Goal: Task Accomplishment & Management: Manage account settings

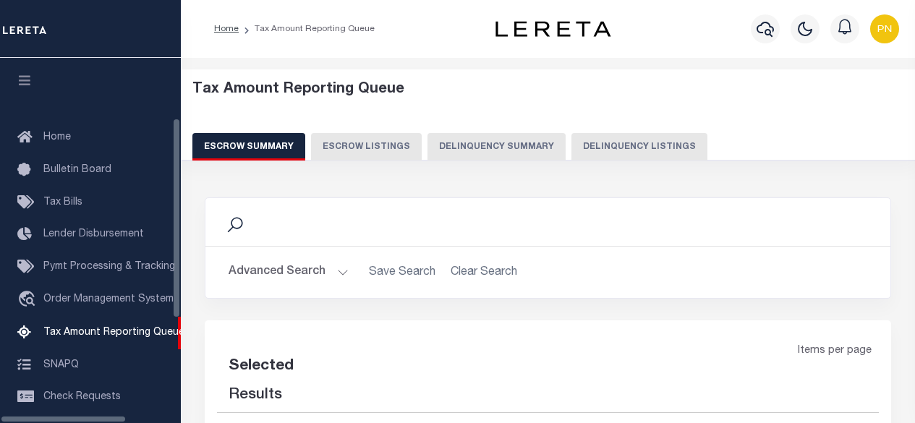
select select "100"
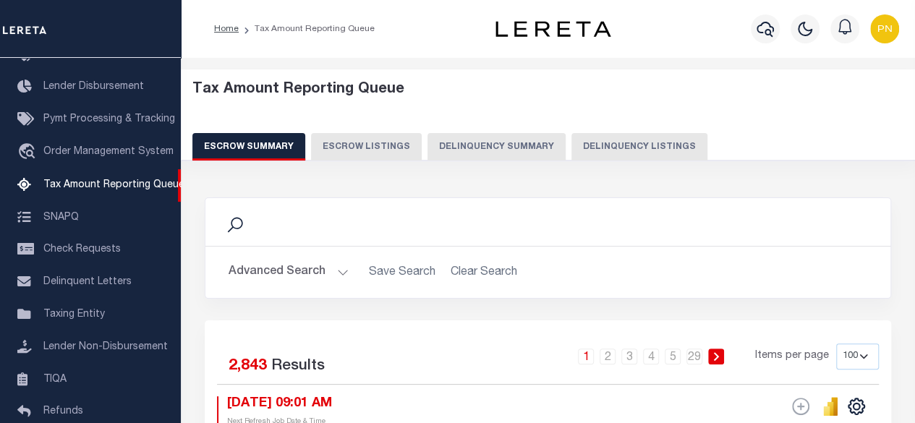
click at [600, 139] on button "Delinquency Listings" at bounding box center [639, 146] width 136 height 27
select select "100"
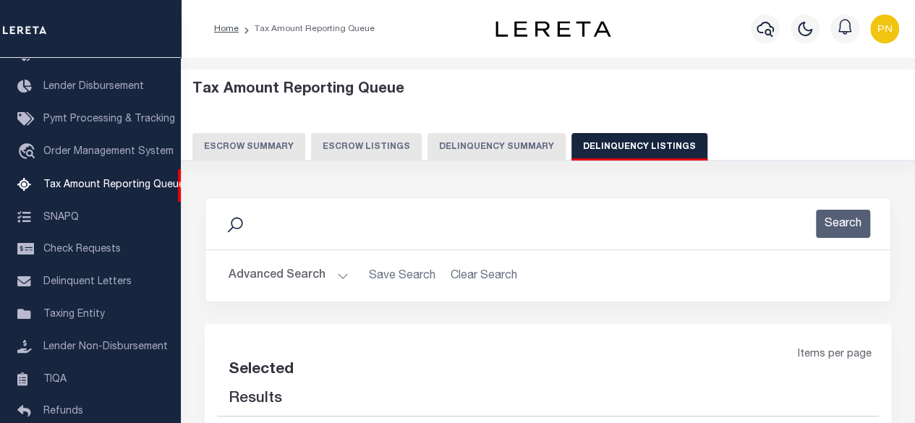
select select "100"
click at [272, 275] on button "Advanced Search" at bounding box center [289, 276] width 120 height 28
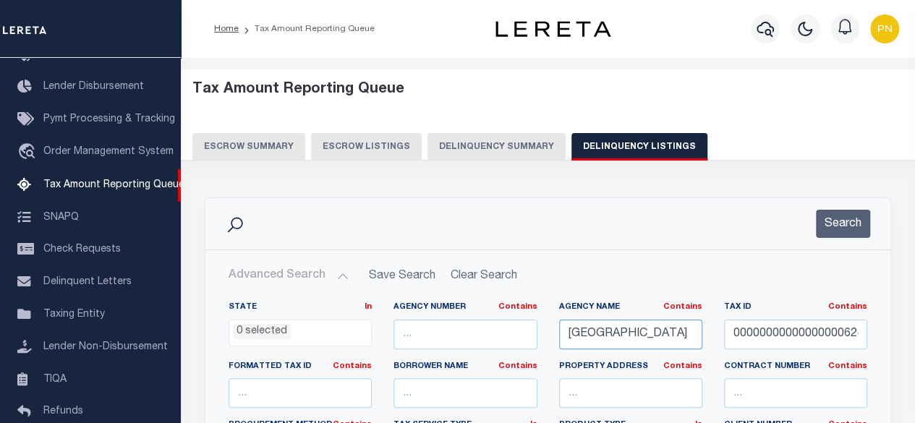
drag, startPoint x: 630, startPoint y: 336, endPoint x: 404, endPoint y: 342, distance: 225.7
paste input "NORTON SHORES CI"
type input "[GEOGRAPHIC_DATA]"
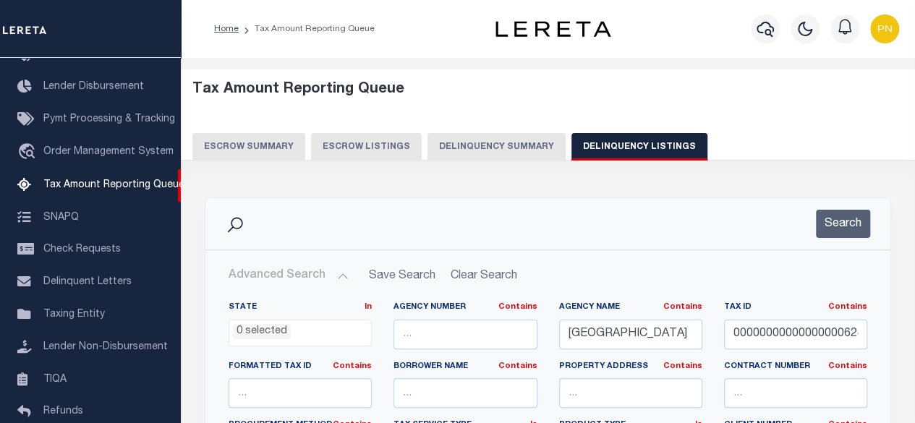
scroll to position [0, 0]
click at [767, 335] on input "000000000000000006240" at bounding box center [795, 335] width 143 height 30
paste input "27-002-100-0025-0"
type input "27-002-100-0025-00"
click at [858, 219] on button "Search" at bounding box center [843, 224] width 54 height 28
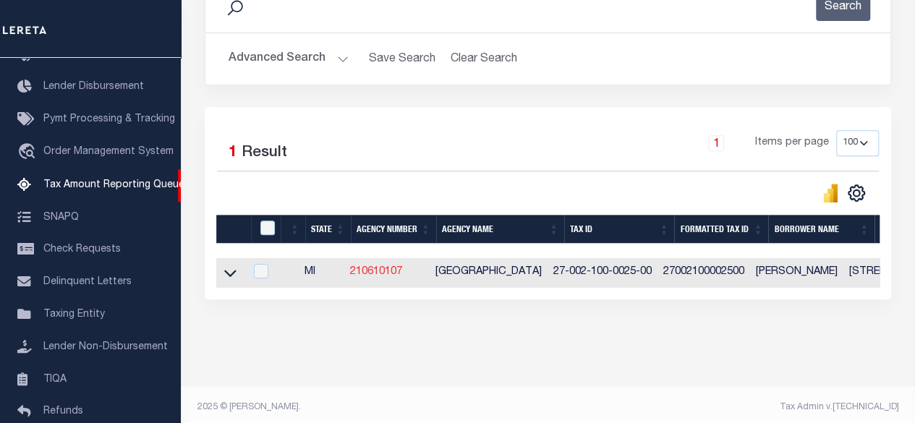
click at [385, 274] on link "210610107" at bounding box center [376, 272] width 52 height 10
checkbox input "true"
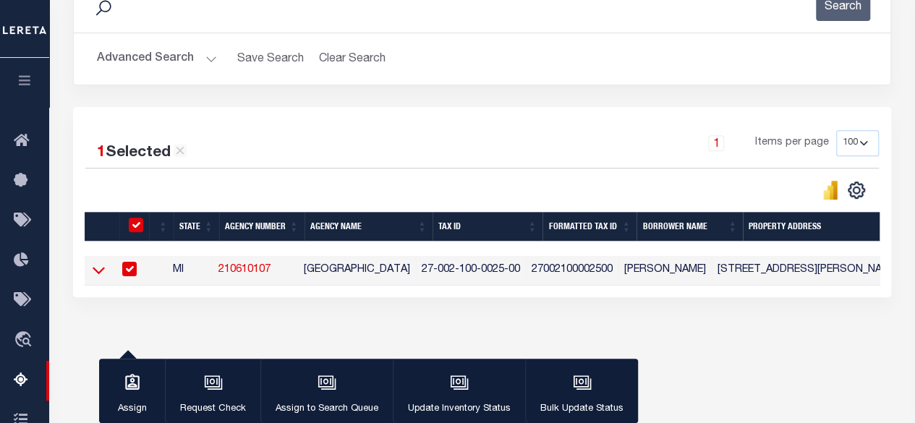
click at [97, 266] on icon at bounding box center [99, 270] width 12 height 15
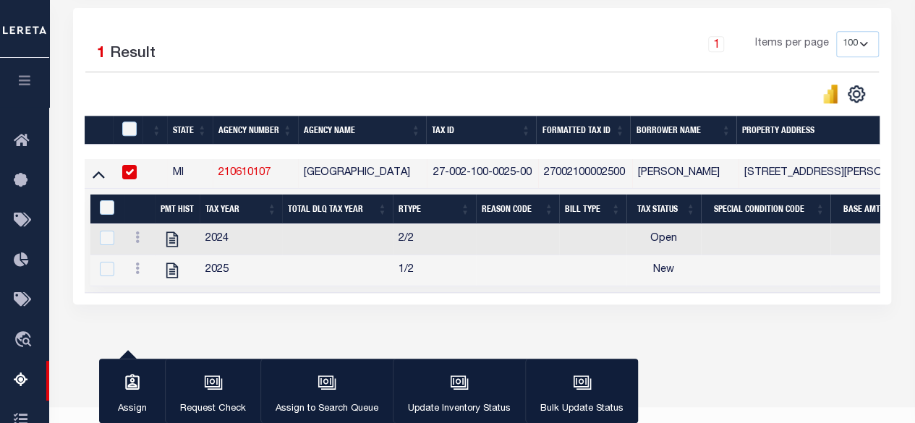
scroll to position [343, 0]
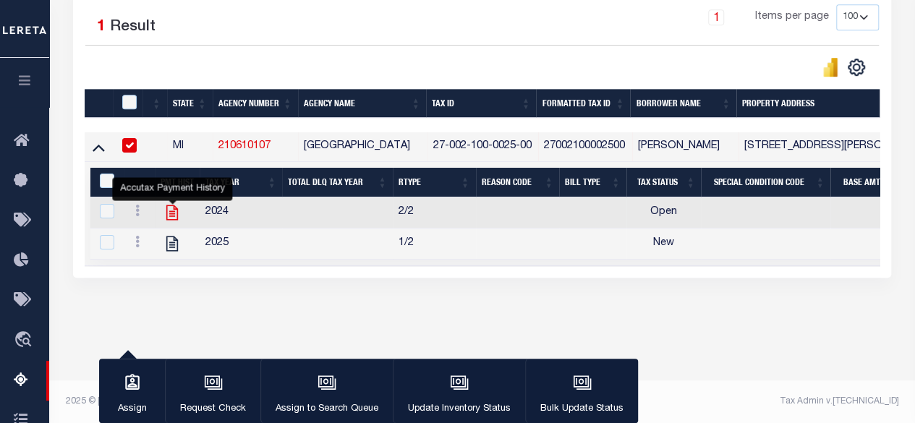
click at [178, 212] on icon "" at bounding box center [172, 212] width 12 height 15
checkbox input "true"
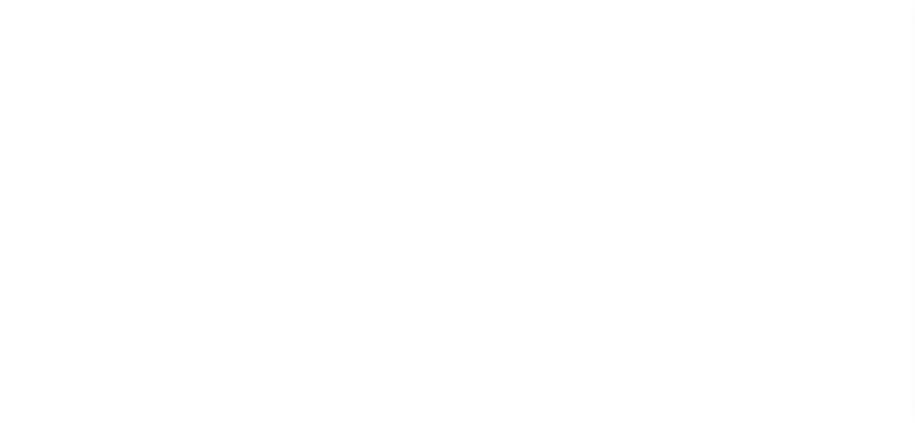
select select
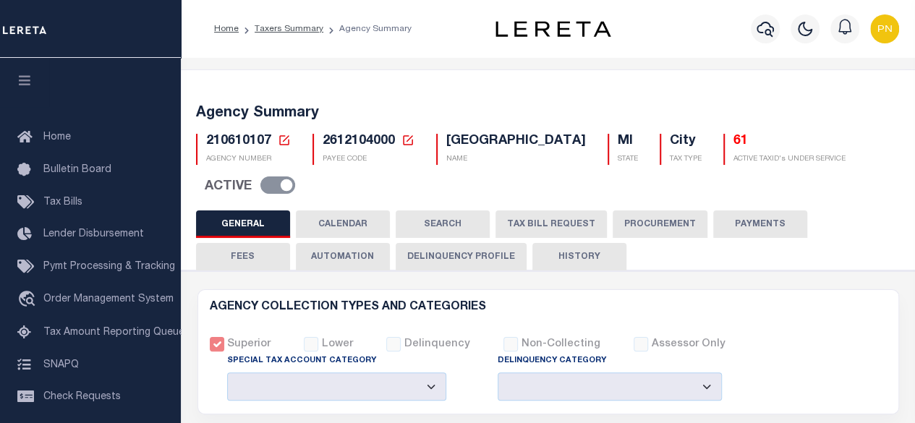
click at [362, 227] on button "CALENDAR" at bounding box center [343, 223] width 94 height 27
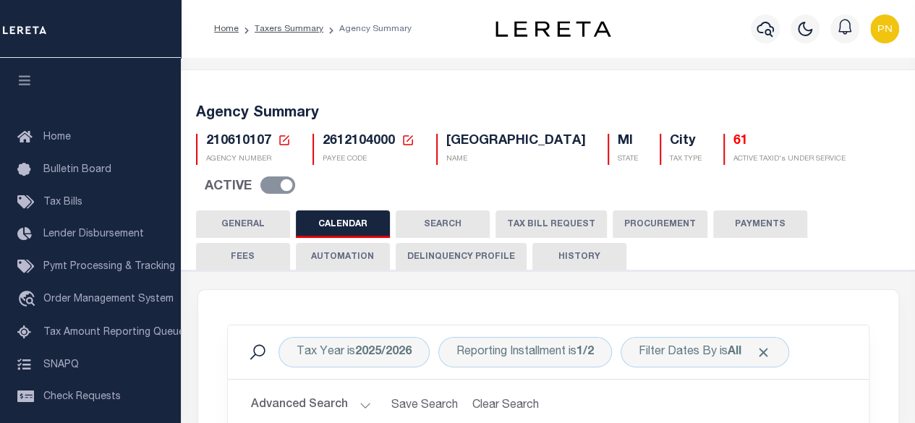
checkbox input "false"
type input "1"
click at [765, 220] on button "PAYMENTS" at bounding box center [760, 223] width 94 height 27
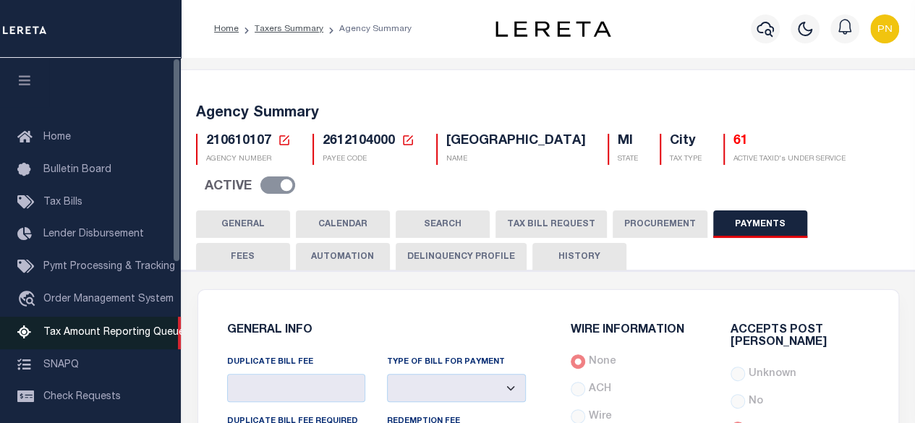
click at [106, 338] on span "Tax Amount Reporting Queue" at bounding box center [113, 333] width 141 height 10
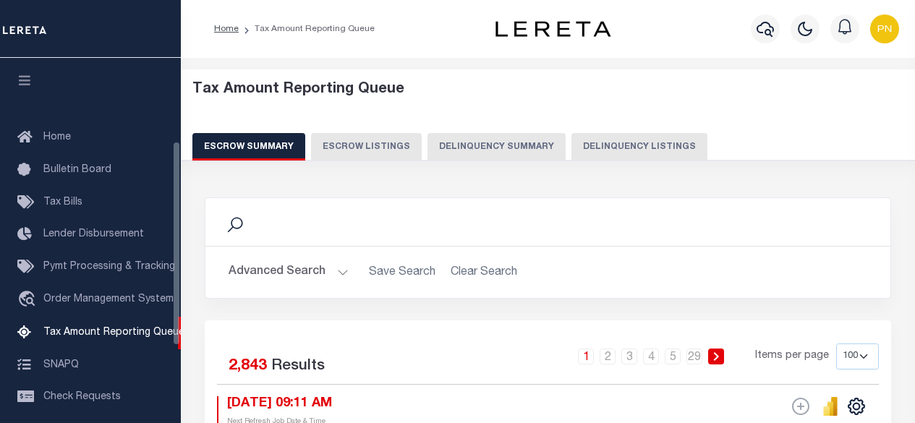
click at [599, 155] on button "Delinquency Listings" at bounding box center [639, 146] width 136 height 27
select select "100"
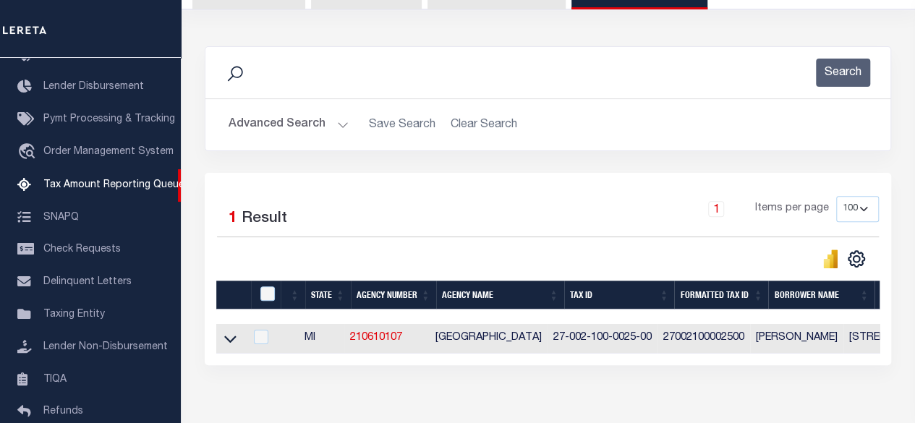
scroll to position [233, 0]
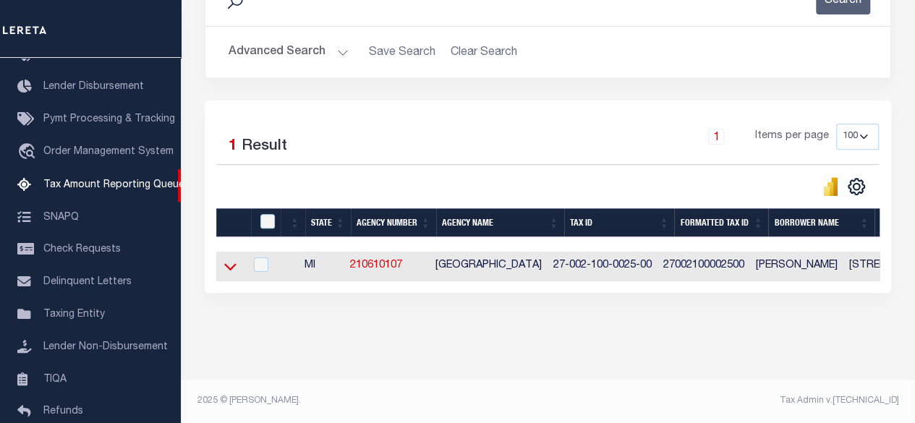
click at [231, 259] on icon at bounding box center [230, 266] width 12 height 15
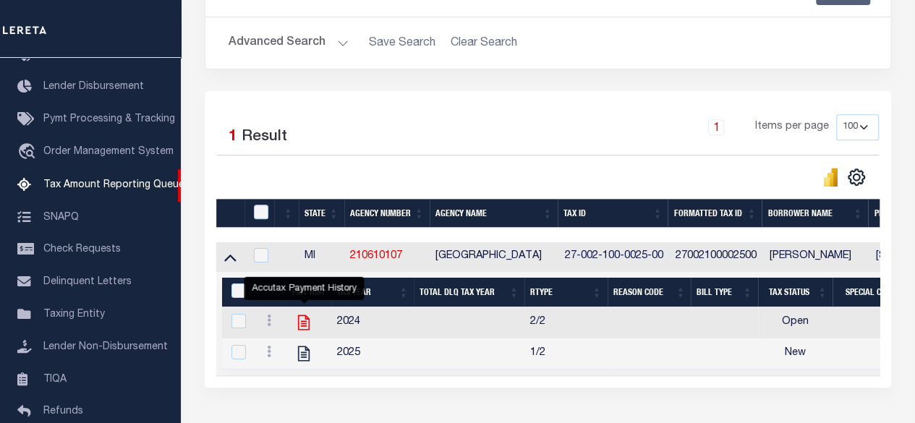
click at [303, 318] on icon "" at bounding box center [303, 322] width 19 height 19
checkbox input "true"
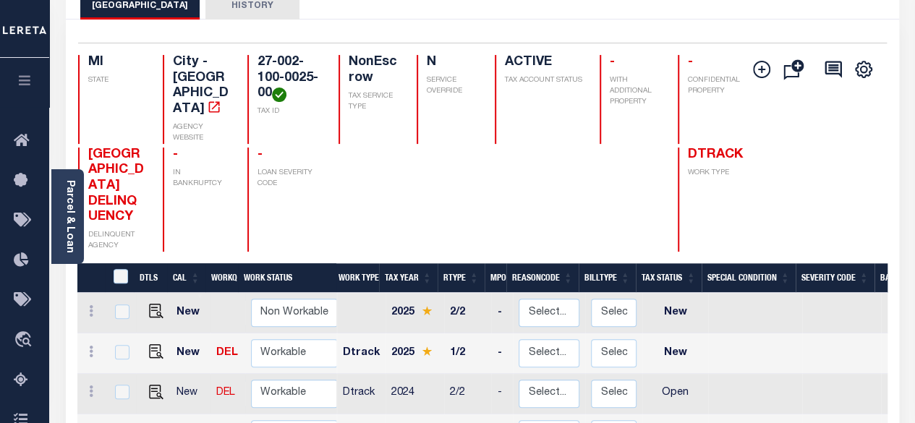
scroll to position [72, 0]
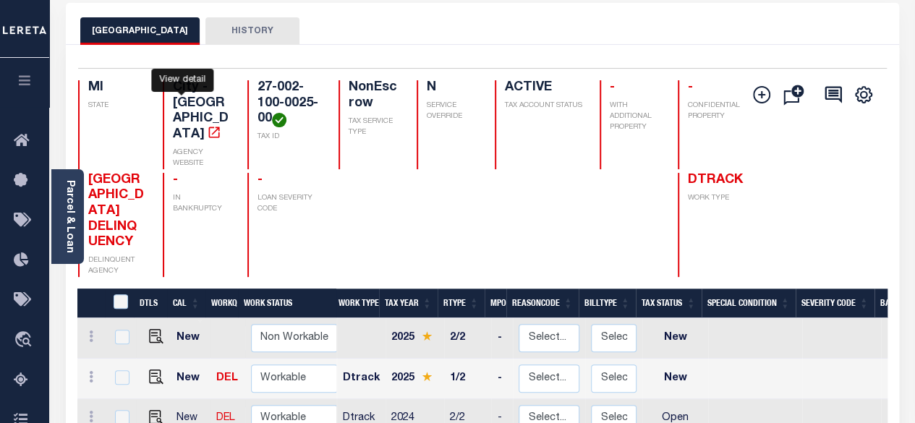
click at [208, 127] on icon "" at bounding box center [213, 132] width 11 height 11
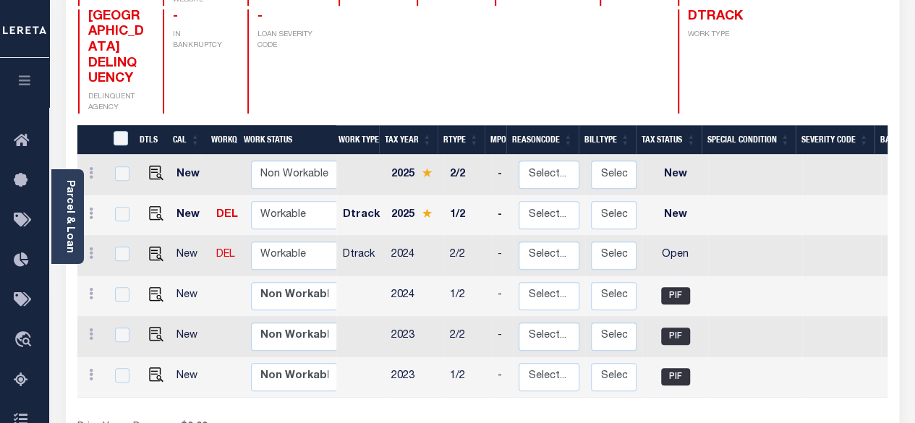
scroll to position [289, 0]
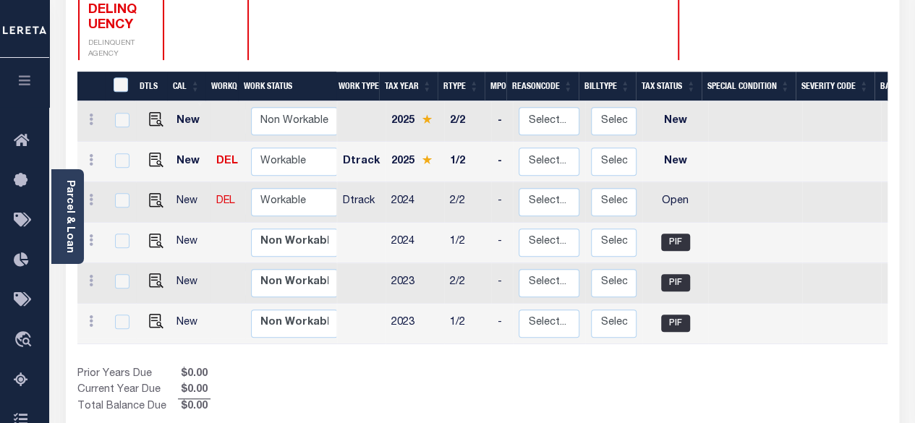
click at [67, 208] on link "Parcel & Loan" at bounding box center [69, 216] width 10 height 73
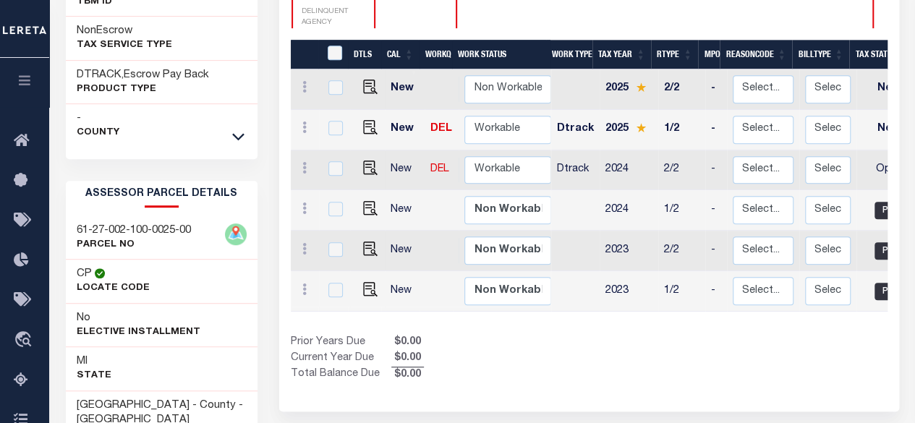
scroll to position [265, 0]
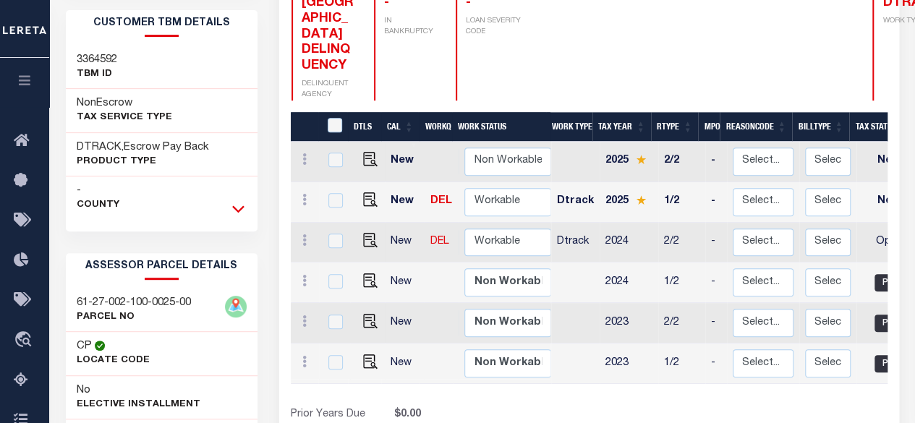
click at [238, 212] on icon at bounding box center [238, 208] width 12 height 15
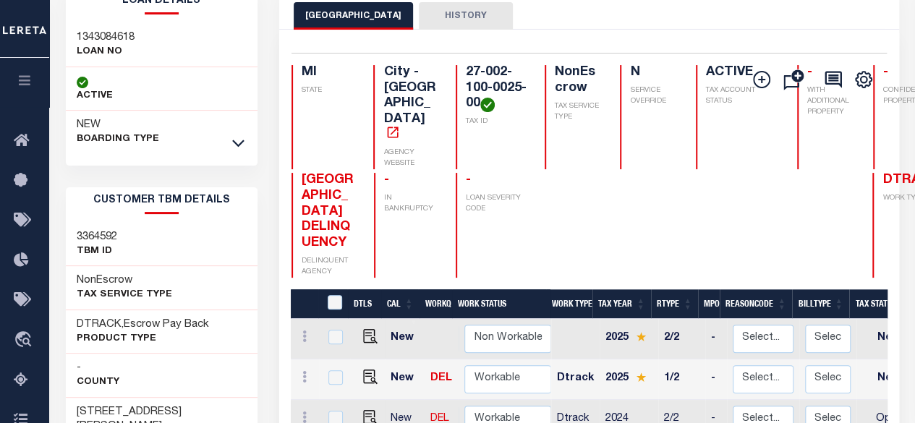
scroll to position [72, 0]
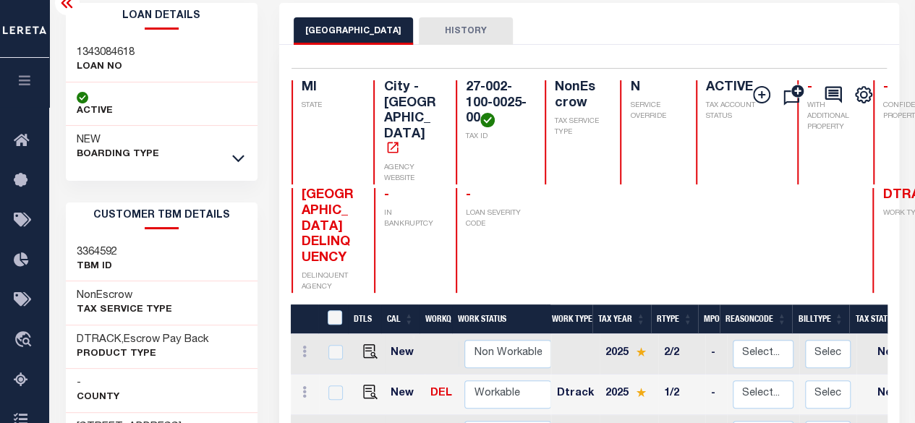
click at [244, 156] on link at bounding box center [238, 158] width 17 height 10
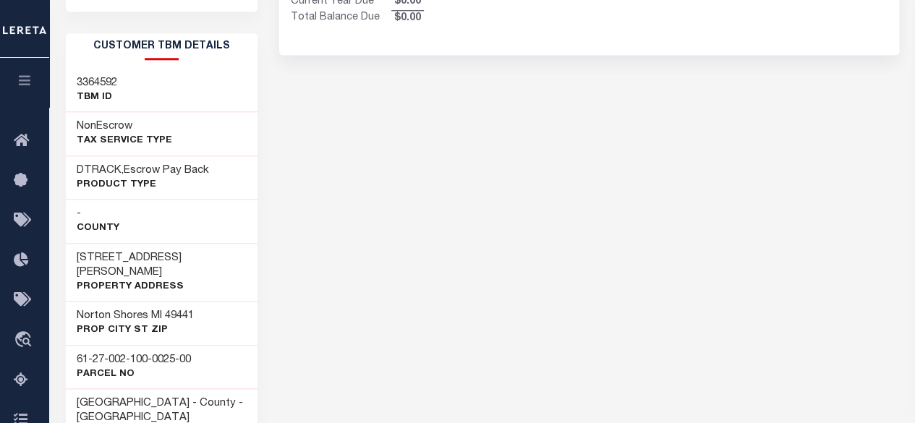
scroll to position [796, 0]
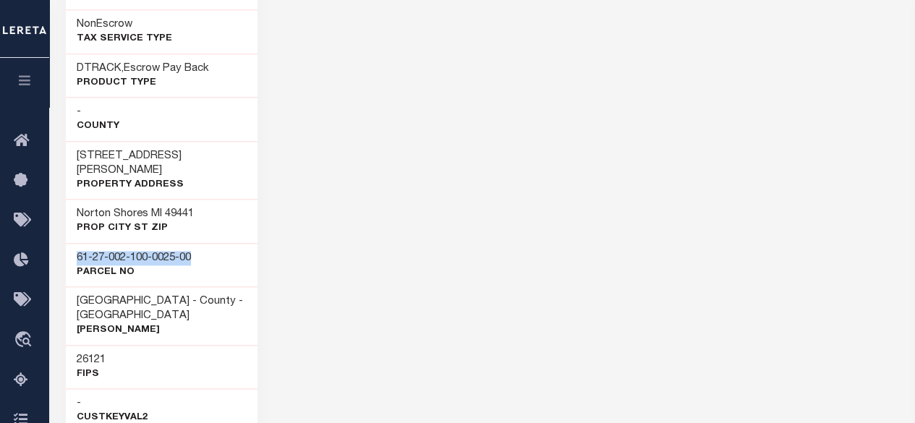
drag, startPoint x: 74, startPoint y: 238, endPoint x: 202, endPoint y: 221, distance: 129.8
click at [200, 243] on div "61-27-002-100-0025-00 Parcel No" at bounding box center [162, 265] width 192 height 44
copy h3 "61-27-002-100-0025-00"
click at [93, 251] on h3 "61-27-002-100-0025-00" at bounding box center [134, 258] width 114 height 14
click at [204, 245] on div "61-27-002-100-0025-00 Parcel No" at bounding box center [162, 265] width 192 height 44
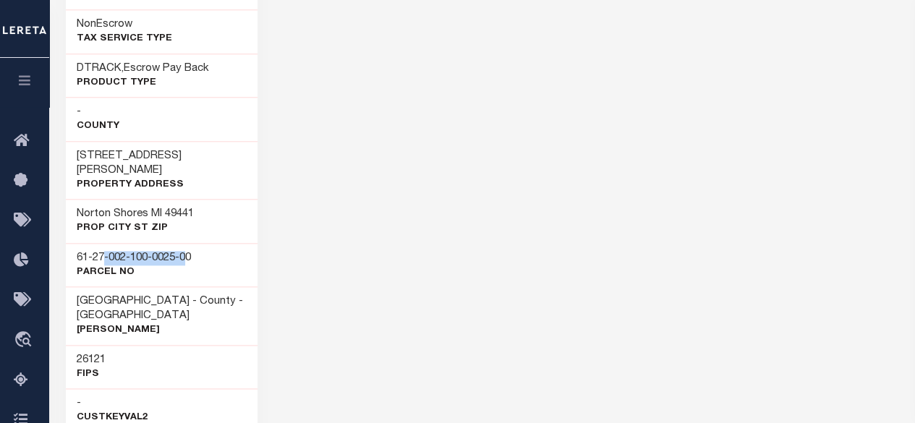
drag, startPoint x: 189, startPoint y: 239, endPoint x: 104, endPoint y: 240, distance: 85.3
click at [104, 251] on h3 "61-27-002-100-0025-00" at bounding box center [134, 258] width 114 height 14
drag, startPoint x: 94, startPoint y: 240, endPoint x: 229, endPoint y: 244, distance: 135.3
click at [231, 244] on div "61-27-002-100-0025-00 Parcel No" at bounding box center [162, 265] width 192 height 44
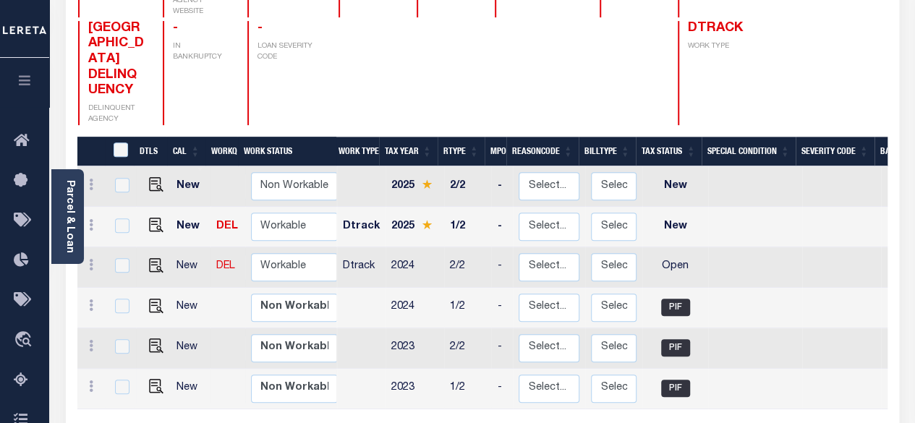
scroll to position [289, 0]
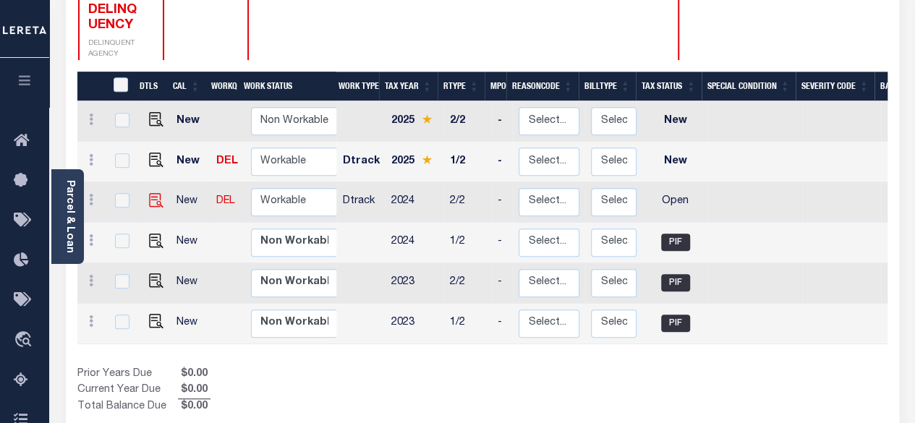
click at [158, 193] on img at bounding box center [156, 200] width 14 height 14
checkbox input "true"
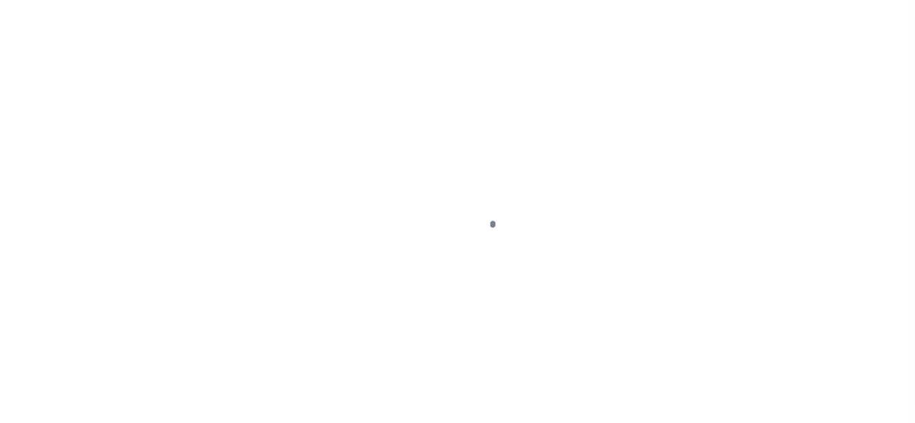
select select "OP2"
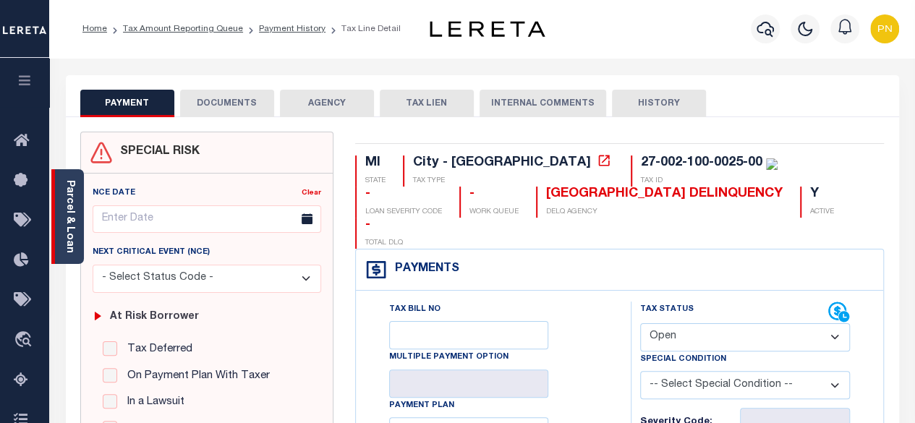
click at [67, 208] on link "Parcel & Loan" at bounding box center [69, 216] width 10 height 73
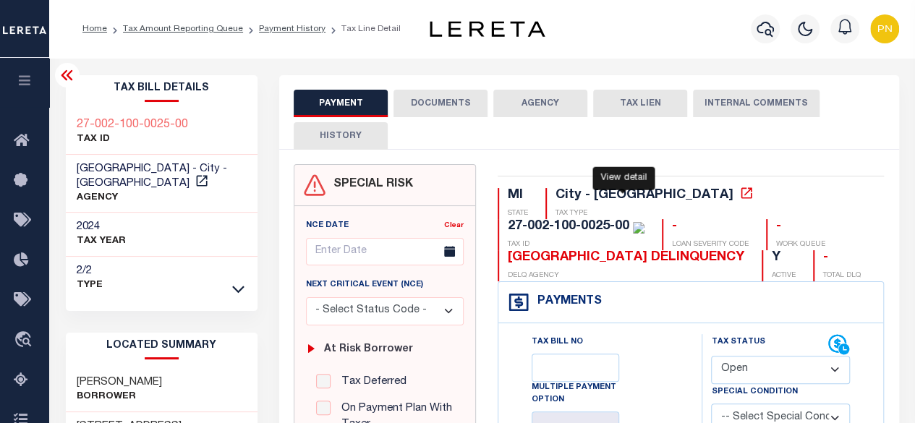
click at [739, 192] on icon at bounding box center [746, 193] width 14 height 14
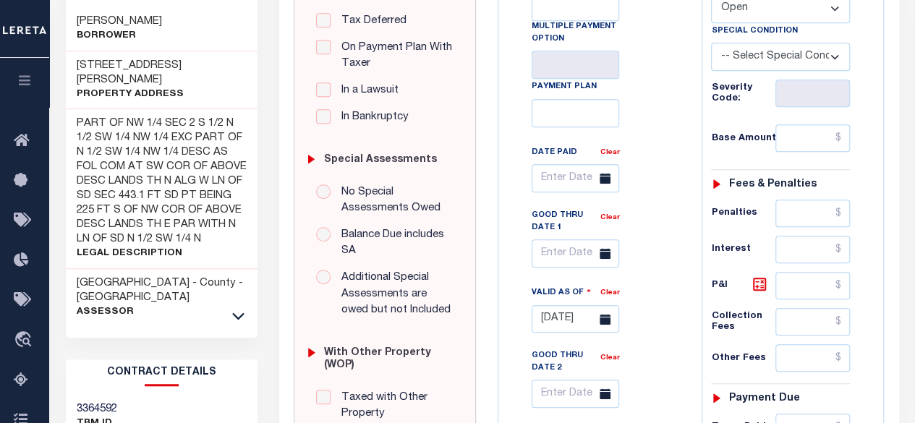
scroll to position [362, 0]
click at [242, 312] on icon at bounding box center [238, 315] width 12 height 7
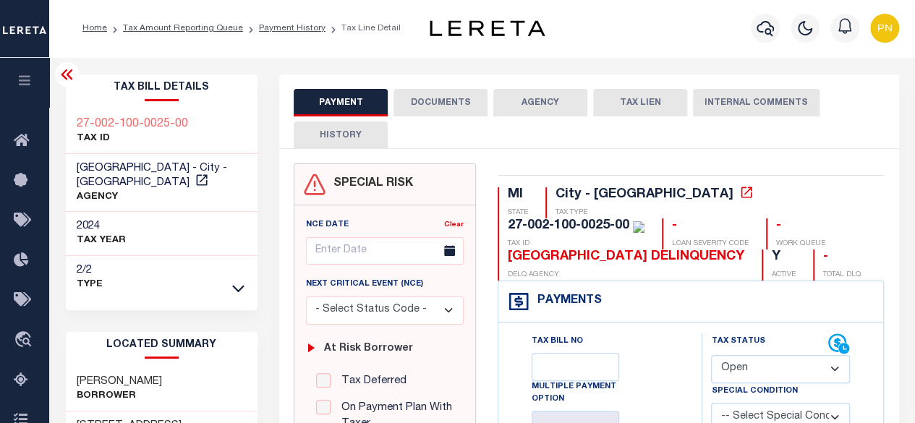
scroll to position [0, 0]
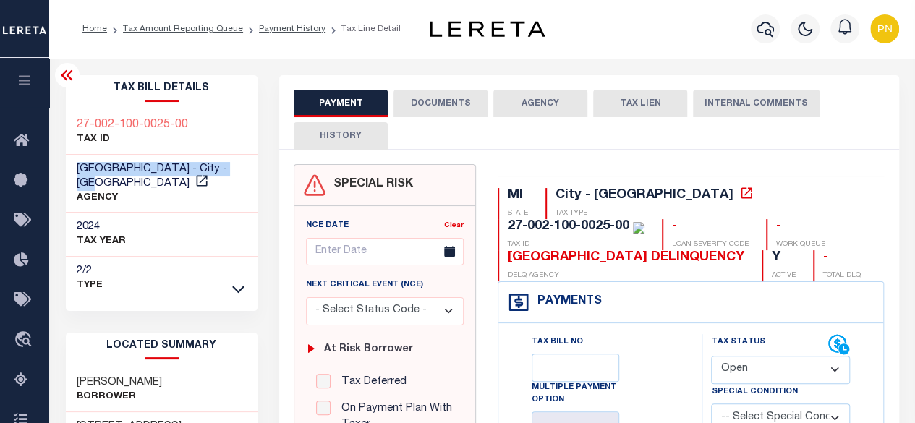
drag, startPoint x: 77, startPoint y: 165, endPoint x: 88, endPoint y: 182, distance: 20.9
click at [88, 182] on span "NORTON SHORES CITY - City - MI" at bounding box center [152, 175] width 150 height 25
copy span "NORTON SHORES CITY - City - MI"
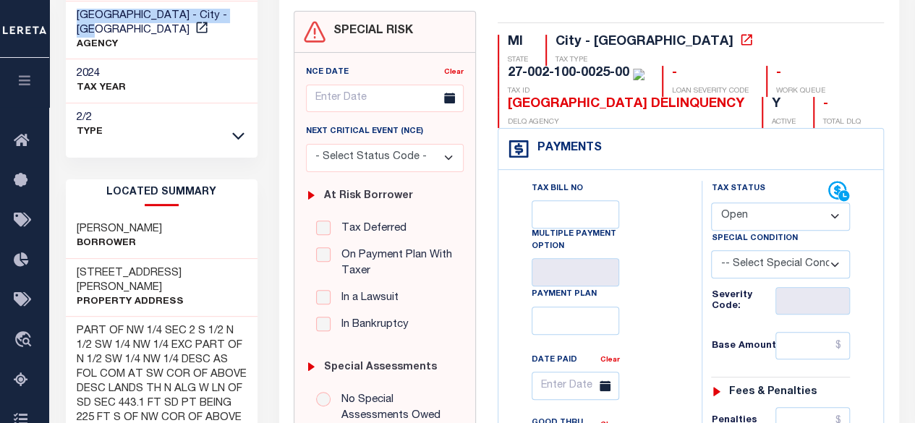
scroll to position [217, 0]
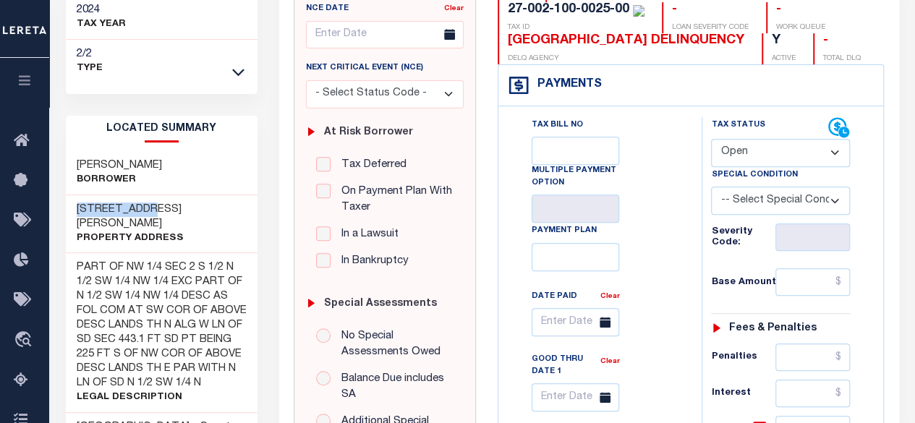
drag, startPoint x: 74, startPoint y: 205, endPoint x: 153, endPoint y: 206, distance: 78.8
click at [153, 206] on div "2875 LEON ST Property Address" at bounding box center [162, 224] width 192 height 59
copy h3 "2875 LEON ST"
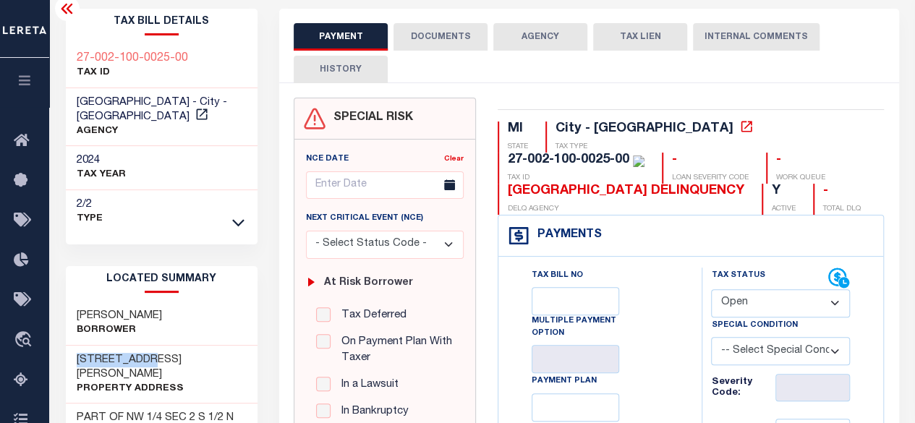
scroll to position [0, 0]
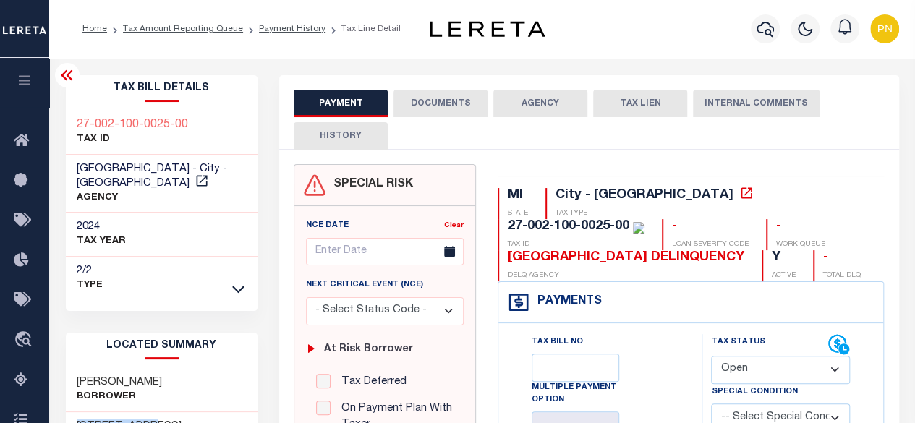
click at [61, 74] on icon at bounding box center [67, 75] width 17 height 17
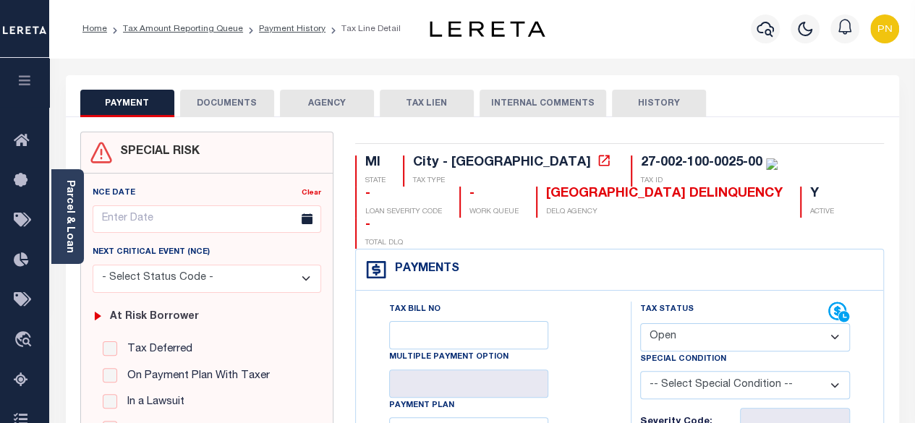
click at [227, 106] on button "DOCUMENTS" at bounding box center [227, 103] width 94 height 27
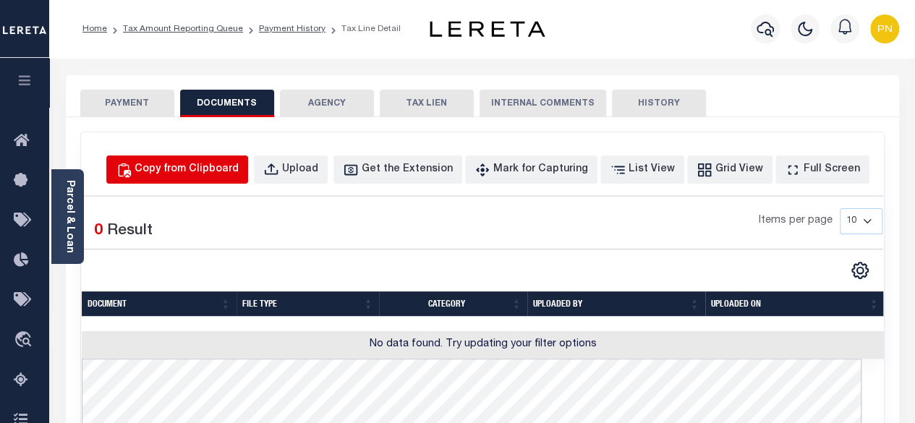
click at [227, 165] on div "Copy from Clipboard" at bounding box center [187, 170] width 104 height 16
select select "POP"
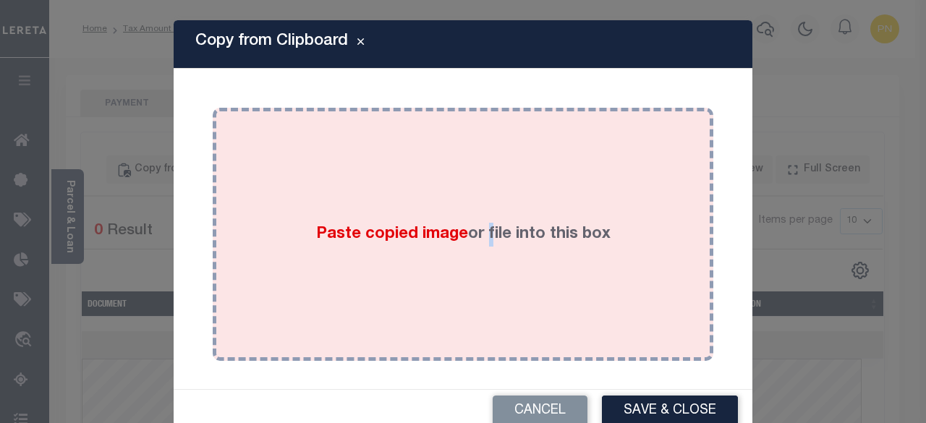
click at [477, 196] on div "Paste copied image or file into this box" at bounding box center [462, 234] width 479 height 231
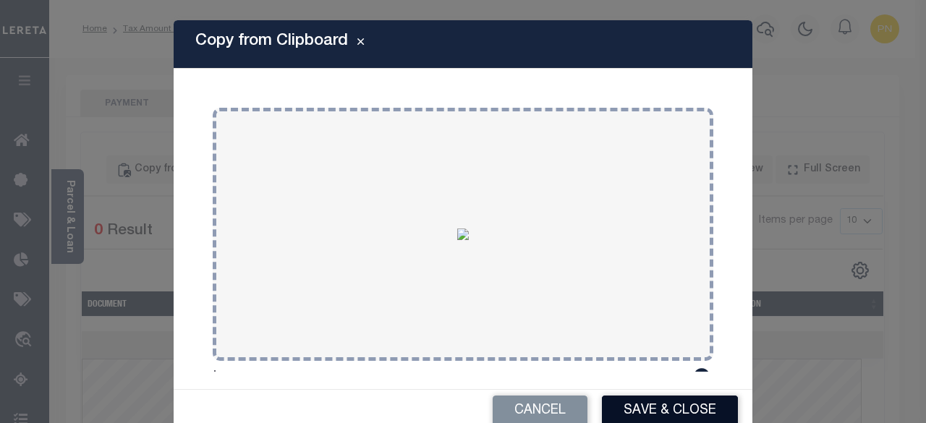
click at [682, 410] on button "Save & Close" at bounding box center [670, 411] width 136 height 31
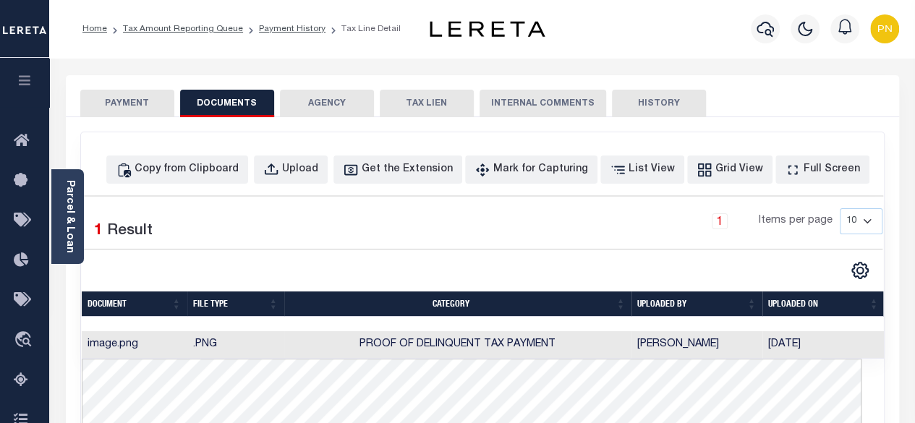
click at [137, 106] on button "PAYMENT" at bounding box center [127, 103] width 94 height 27
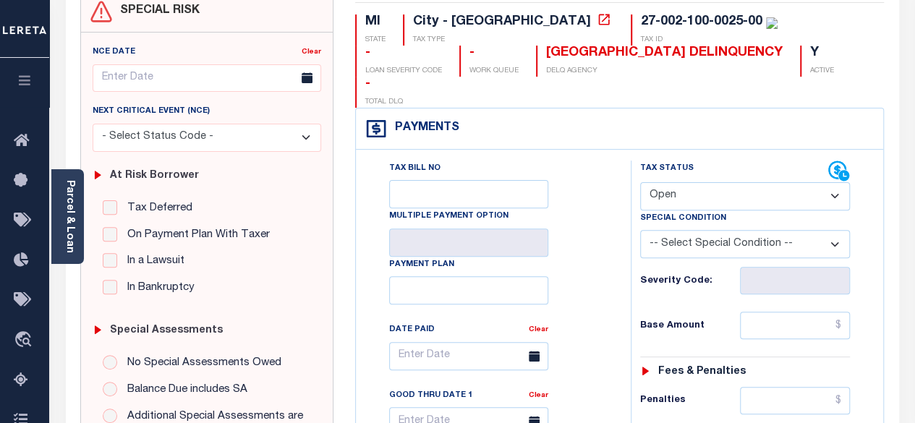
scroll to position [145, 0]
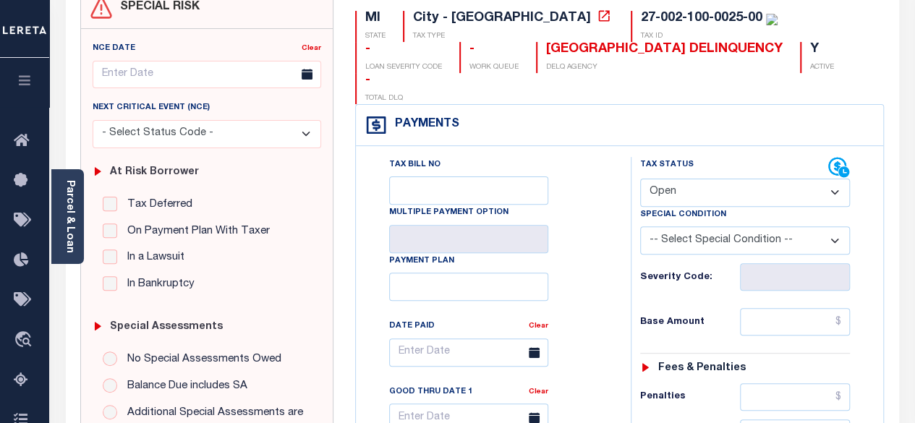
click at [720, 179] on select "- Select Status Code - Open Due/Unpaid Paid Incomplete No Tax Due Internal Refu…" at bounding box center [745, 193] width 210 height 28
select select "PYD"
click at [640, 179] on select "- Select Status Code - Open Due/Unpaid Paid Incomplete No Tax Due Internal Refu…" at bounding box center [745, 193] width 210 height 28
type input "[DATE]"
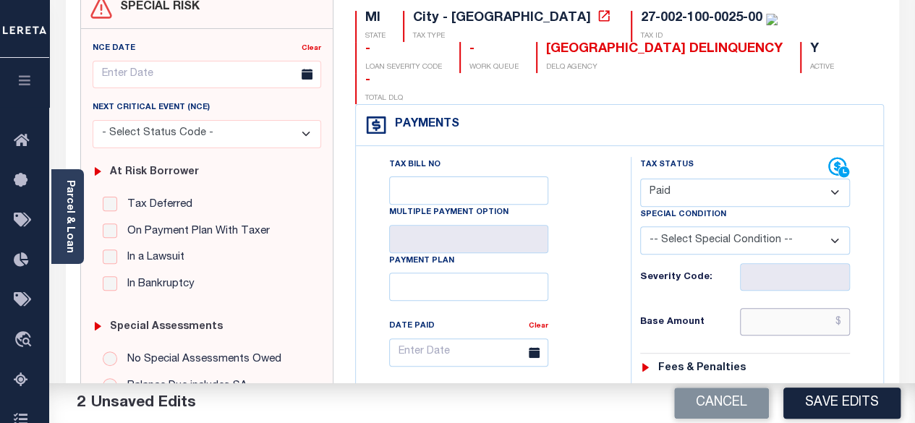
click at [845, 308] on input "text" at bounding box center [795, 321] width 110 height 27
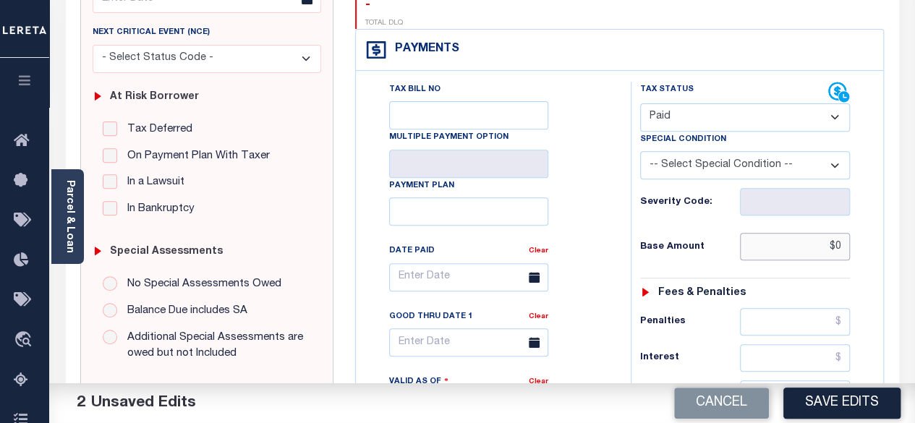
scroll to position [434, 0]
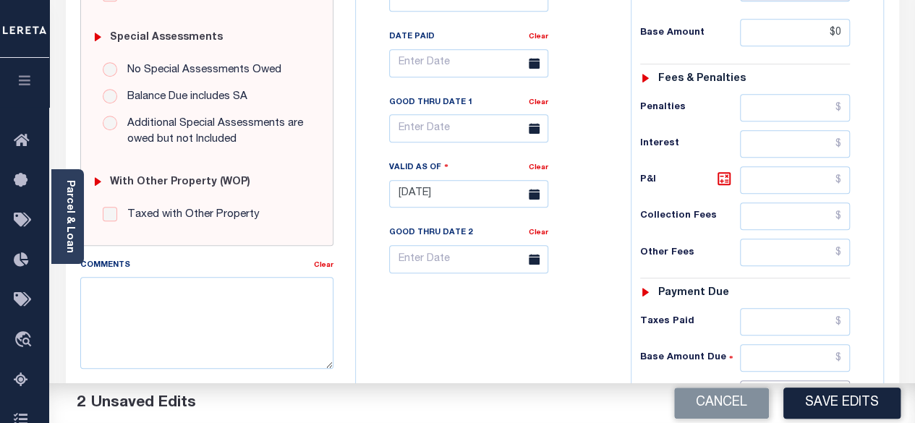
type input "$0.00"
click at [840, 380] on input "text" at bounding box center [795, 393] width 110 height 27
type input "$0.00"
click at [725, 174] on icon at bounding box center [724, 178] width 9 height 9
type input "$0.00"
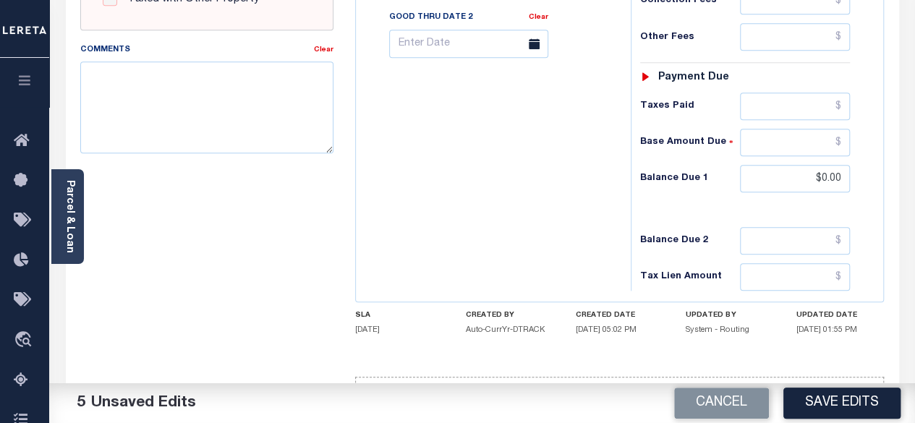
scroll to position [651, 0]
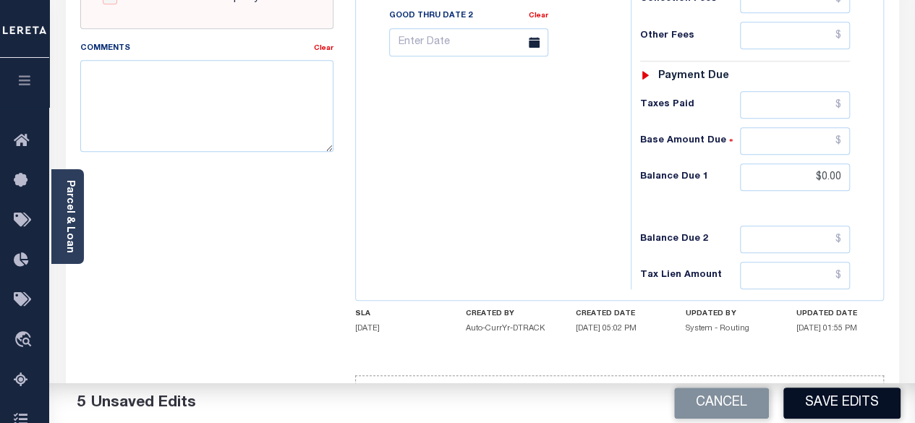
click at [820, 405] on button "Save Edits" at bounding box center [841, 403] width 117 height 31
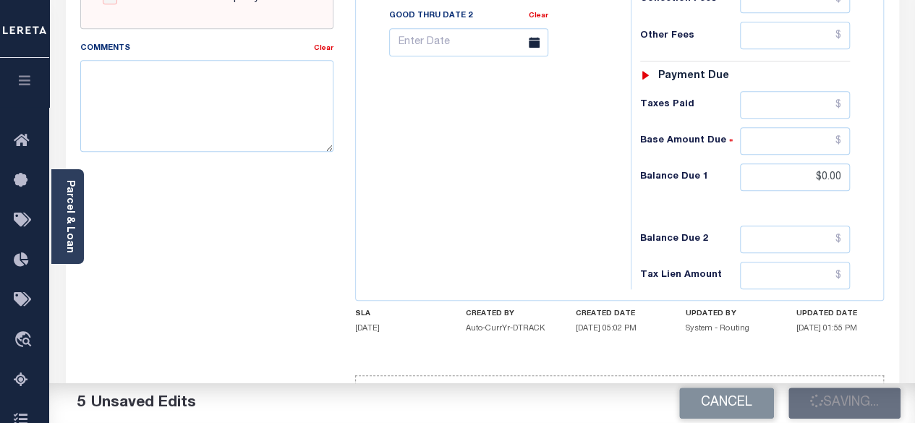
checkbox input "false"
type input "$0"
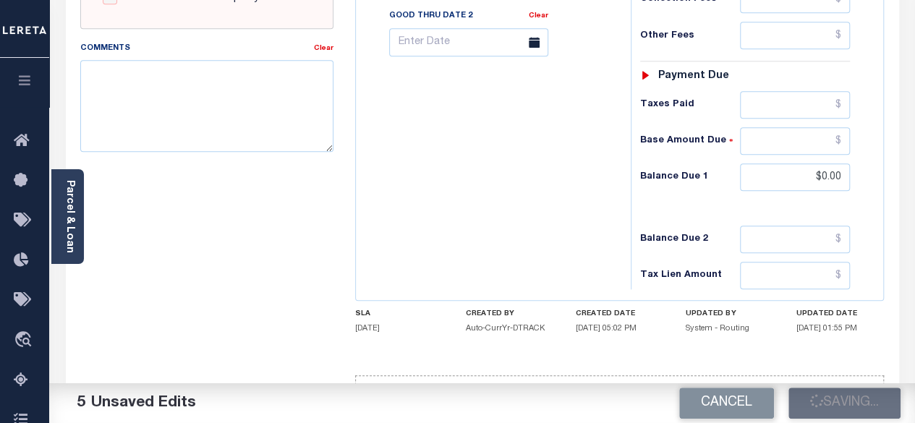
type input "$0"
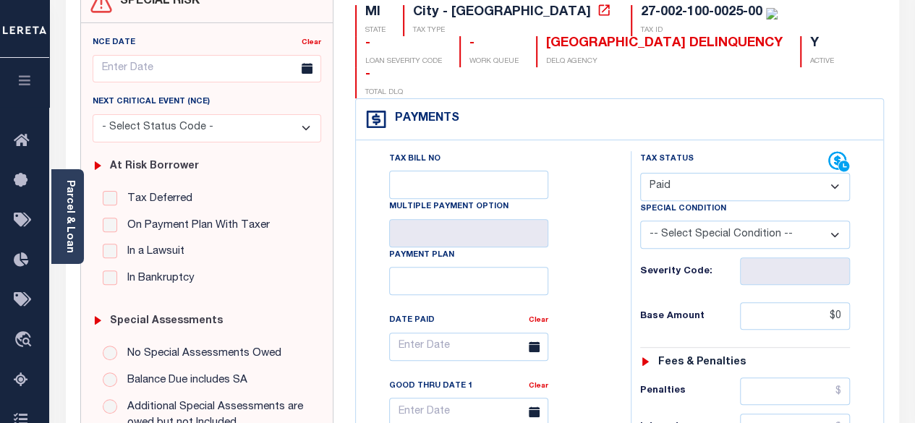
scroll to position [145, 0]
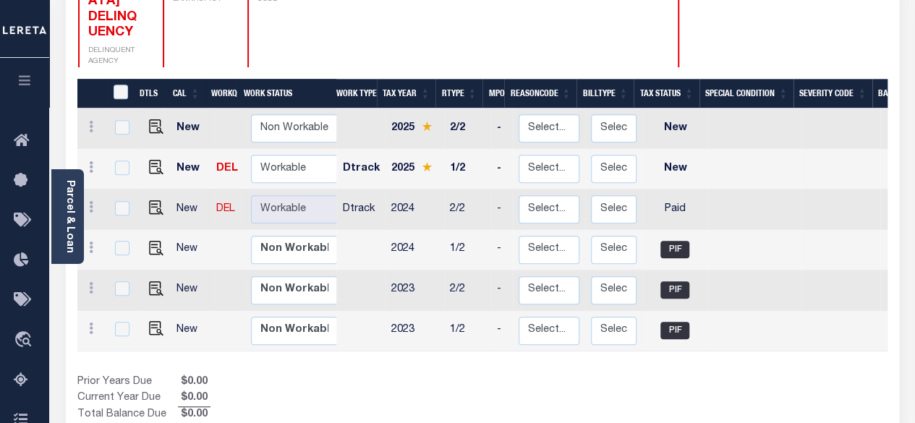
scroll to position [289, 0]
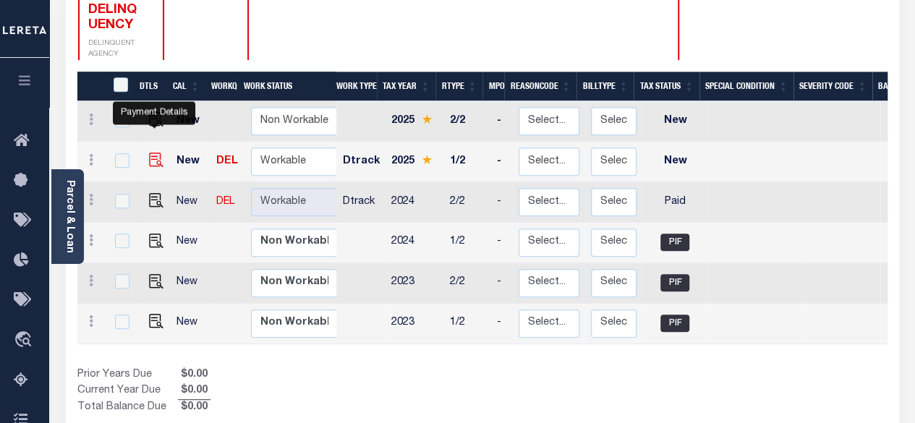
click at [151, 153] on img "" at bounding box center [156, 160] width 14 height 14
checkbox input "true"
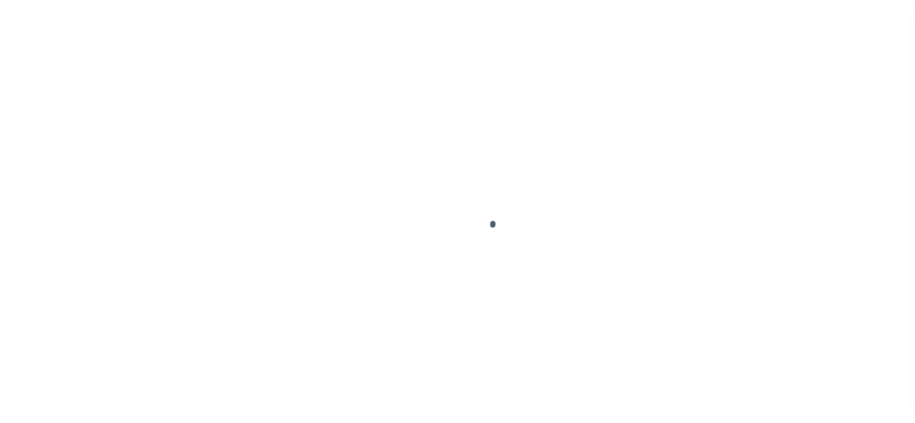
select select "NW2"
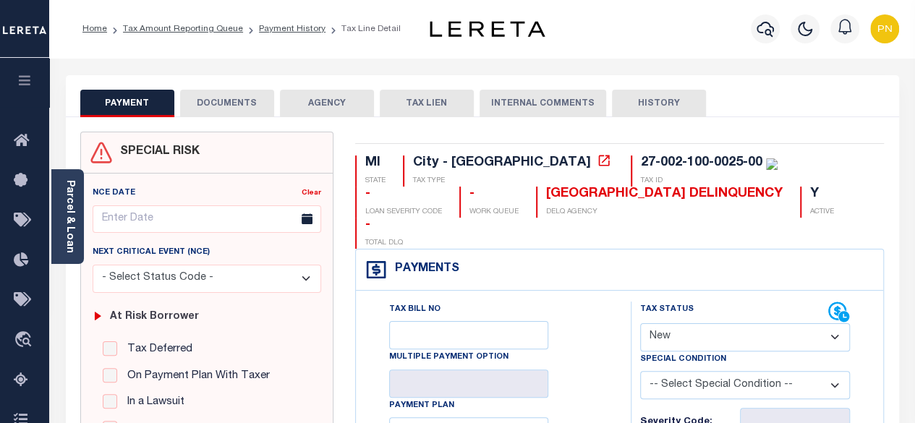
click at [229, 112] on button "DOCUMENTS" at bounding box center [227, 103] width 94 height 27
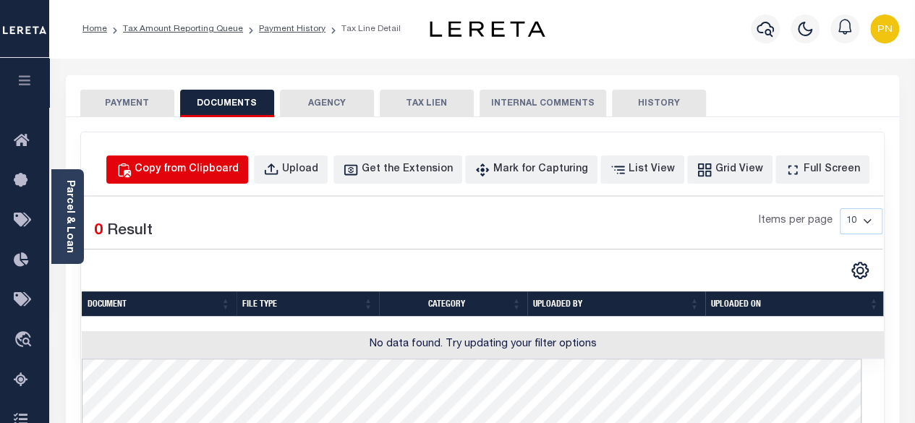
click at [219, 176] on div "Copy from Clipboard" at bounding box center [187, 170] width 104 height 16
select select "POP"
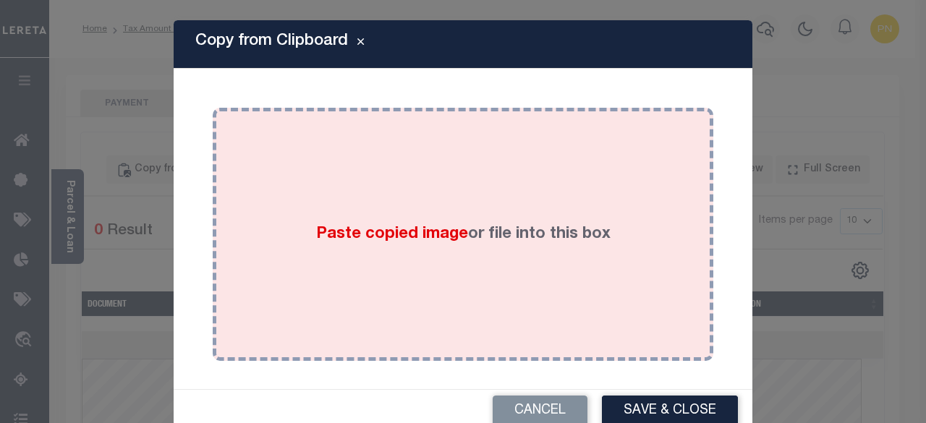
click at [367, 189] on div "Paste copied image or file into this box" at bounding box center [462, 234] width 479 height 231
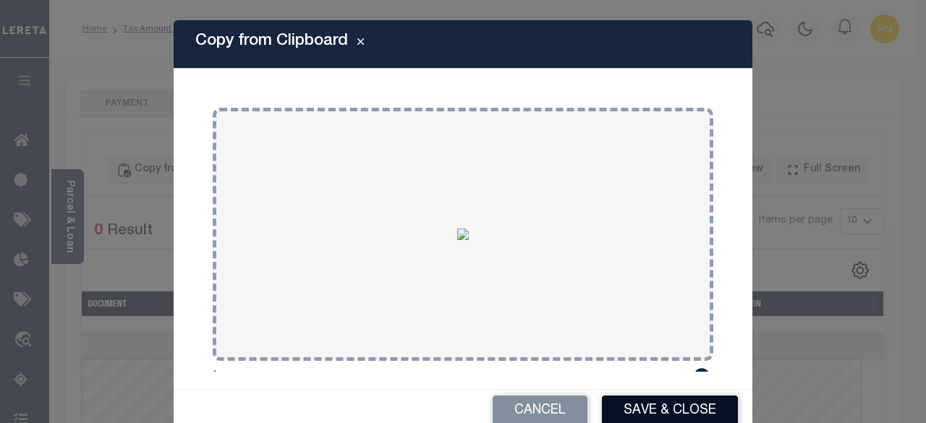
click at [659, 414] on button "Save & Close" at bounding box center [670, 411] width 136 height 31
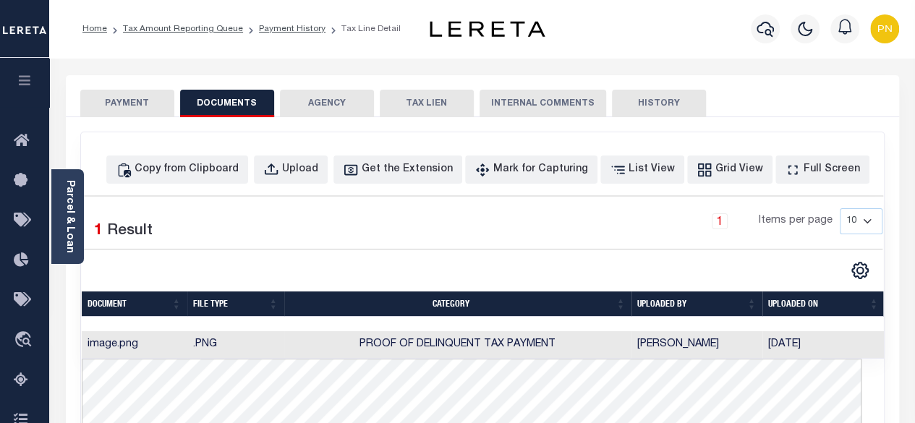
click at [119, 98] on button "PAYMENT" at bounding box center [127, 103] width 94 height 27
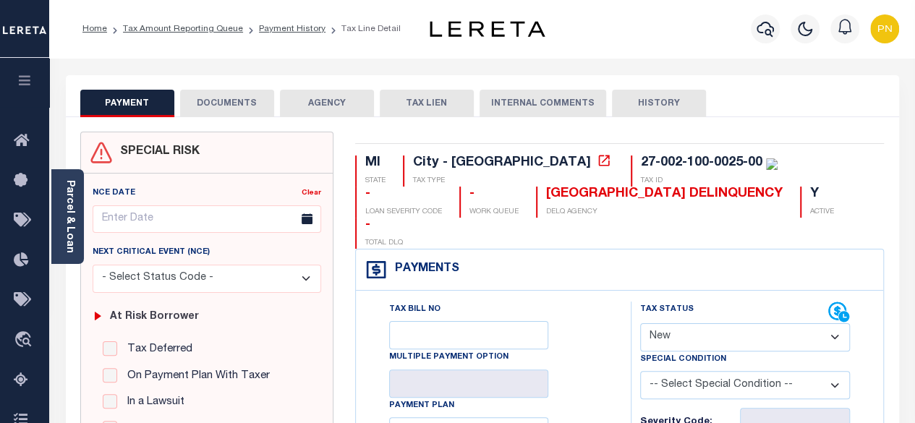
click at [777, 323] on select "- Select Status Code - Open Due/Unpaid Paid Incomplete No Tax Due Internal Refu…" at bounding box center [745, 337] width 210 height 28
select select "PYD"
click at [640, 323] on select "- Select Status Code - Open Due/Unpaid Paid Incomplete No Tax Due Internal Refu…" at bounding box center [745, 337] width 210 height 28
type input "[DATE]"
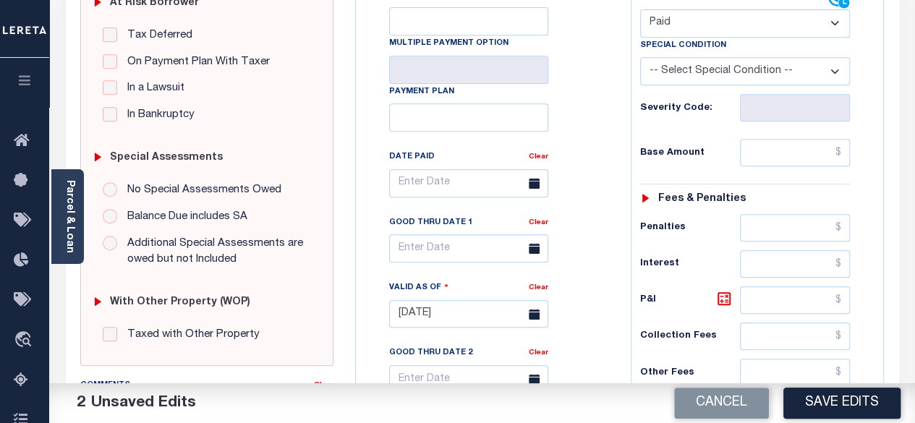
scroll to position [217, 0]
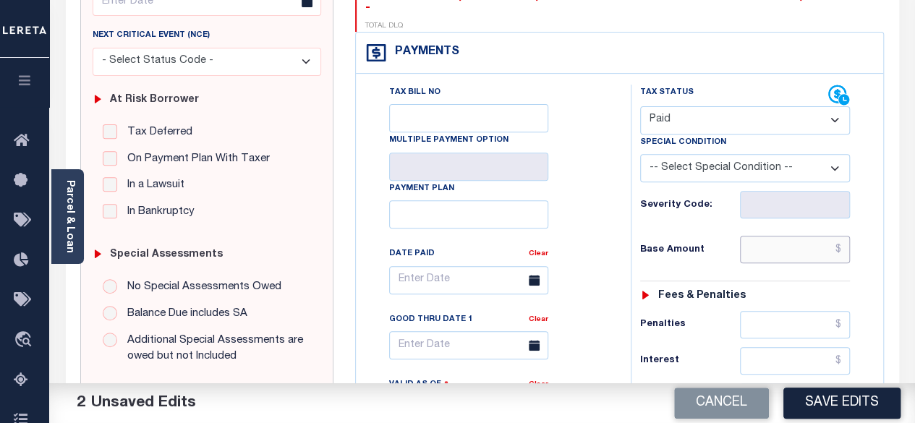
click at [845, 236] on input "text" at bounding box center [795, 249] width 110 height 27
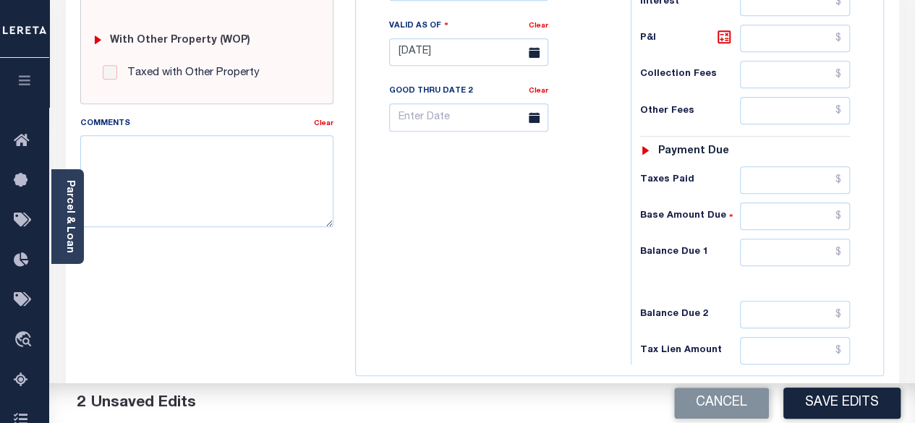
scroll to position [579, 0]
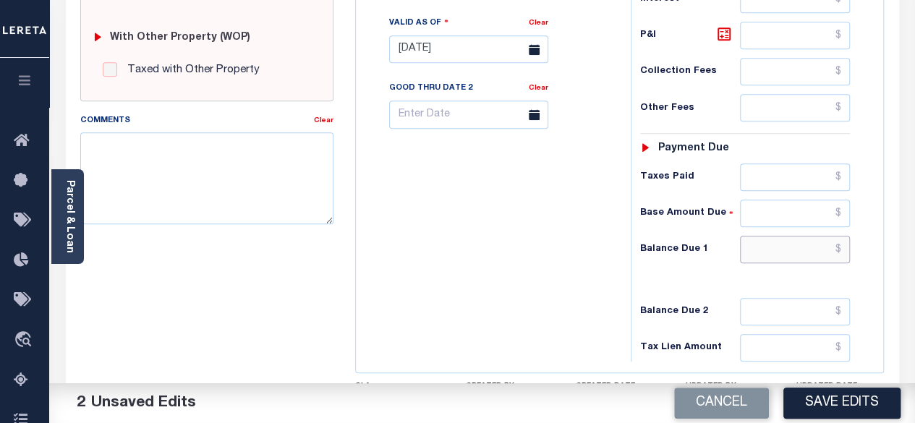
type input "$0.00"
click at [847, 236] on input "text" at bounding box center [795, 249] width 110 height 27
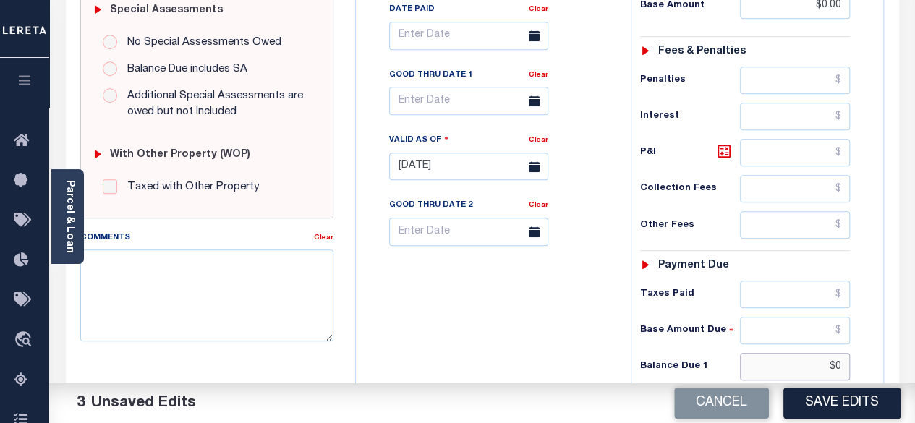
scroll to position [434, 0]
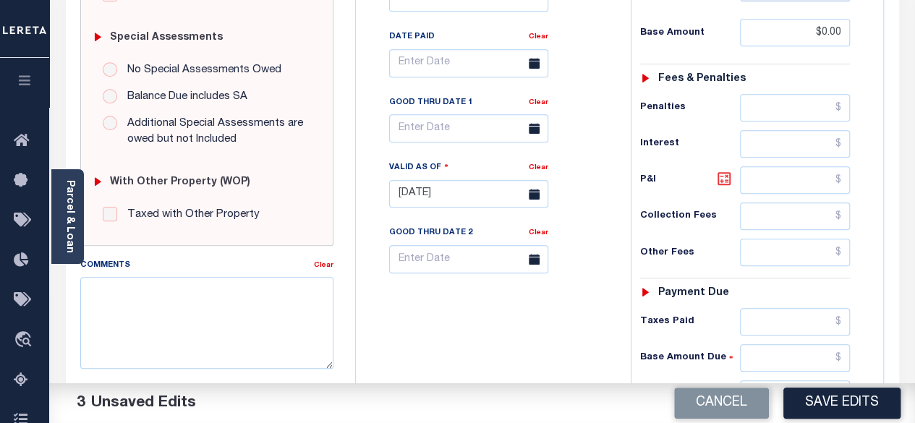
type input "$0.00"
click at [720, 170] on icon at bounding box center [723, 178] width 17 height 17
type input "$0.00"
click at [837, 399] on button "Save Edits" at bounding box center [841, 403] width 117 height 31
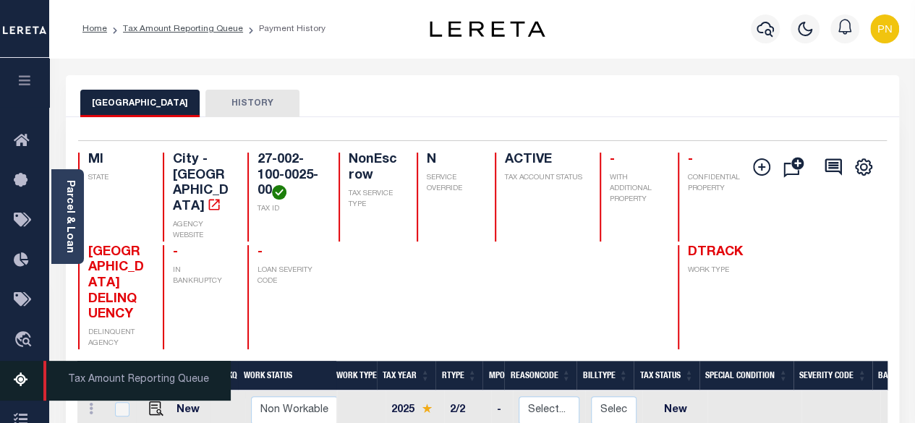
click at [17, 381] on icon at bounding box center [25, 381] width 23 height 18
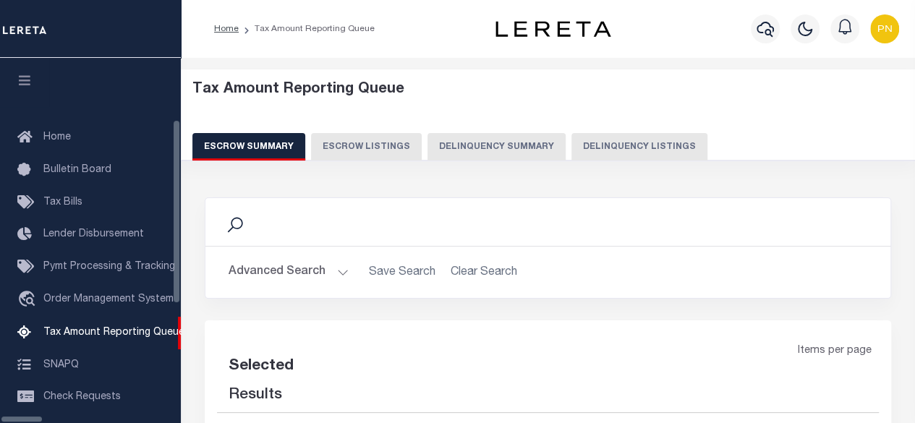
scroll to position [148, 0]
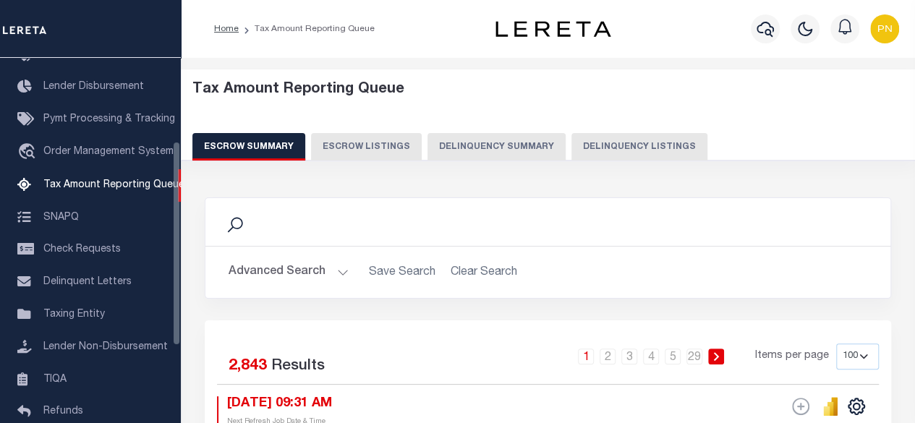
click at [628, 150] on button "Delinquency Listings" at bounding box center [639, 146] width 136 height 27
select select "100"
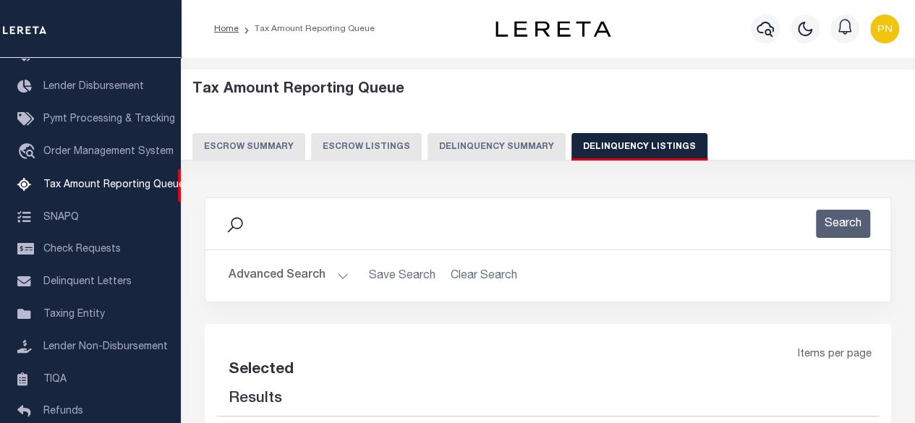
select select "100"
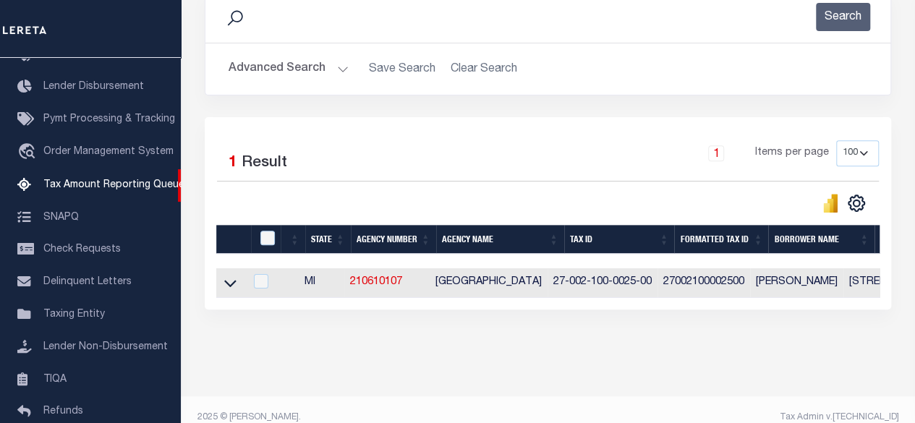
scroll to position [217, 0]
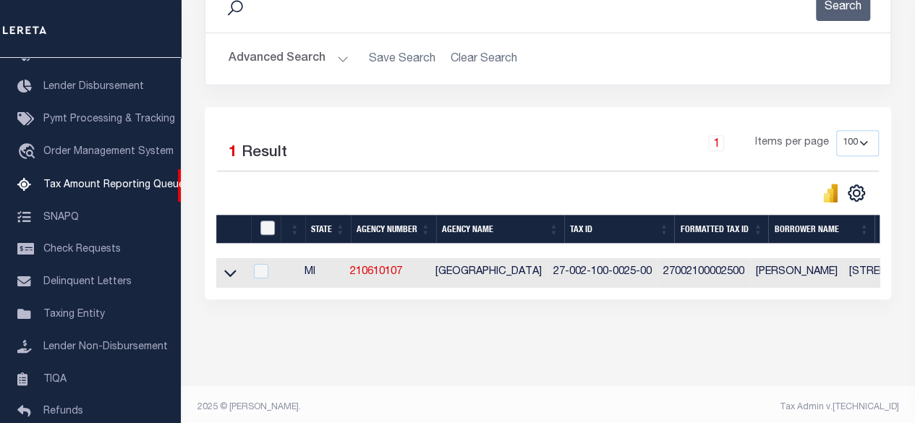
click at [264, 231] on input "checkbox" at bounding box center [267, 228] width 14 height 14
checkbox input "true"
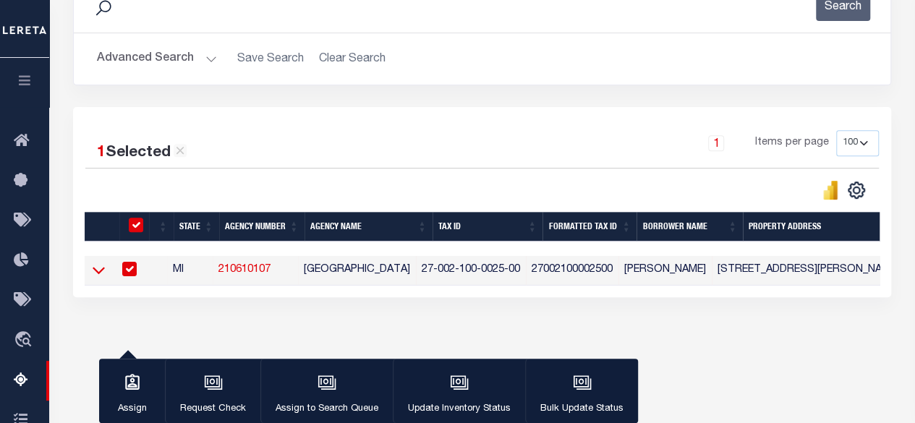
click at [98, 270] on icon at bounding box center [99, 270] width 12 height 15
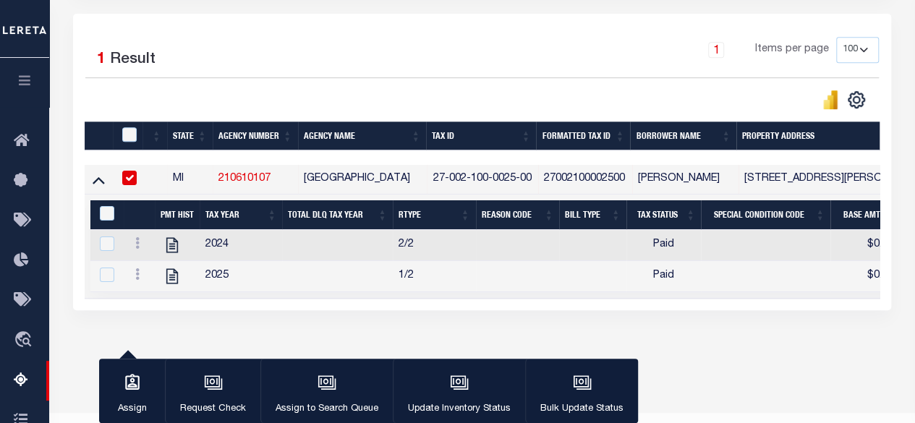
scroll to position [343, 0]
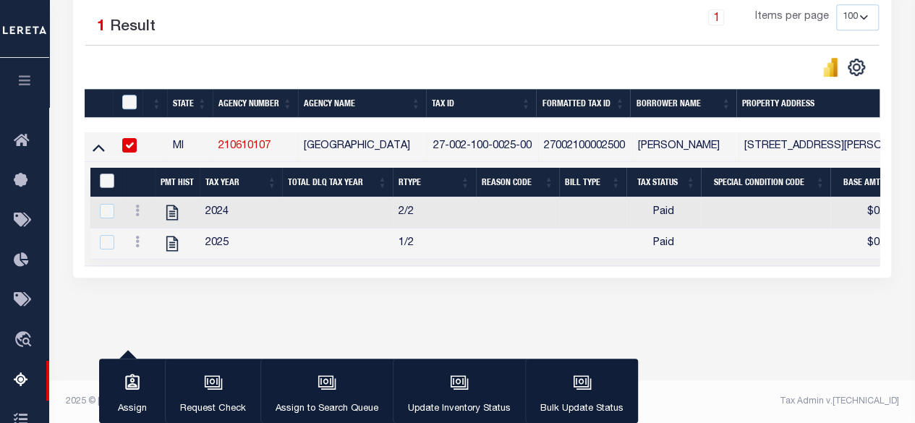
click at [114, 176] on div "&nbsp;" at bounding box center [109, 182] width 27 height 16
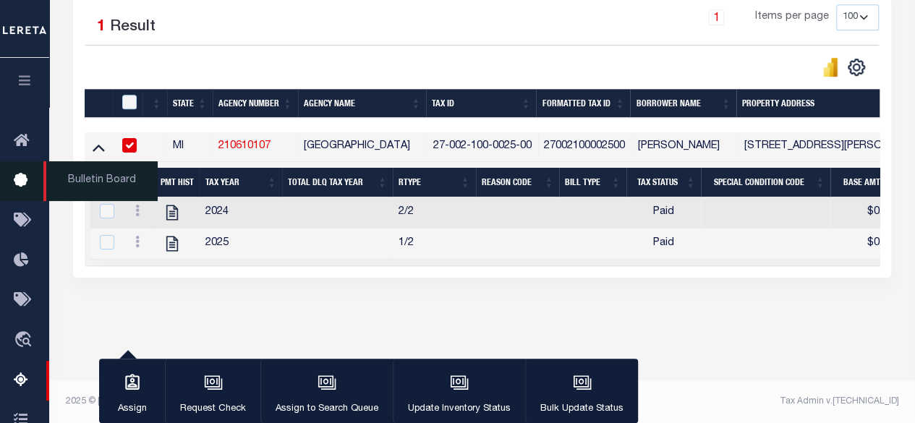
click at [114, 180] on span "Bulletin Board" at bounding box center [100, 181] width 114 height 40
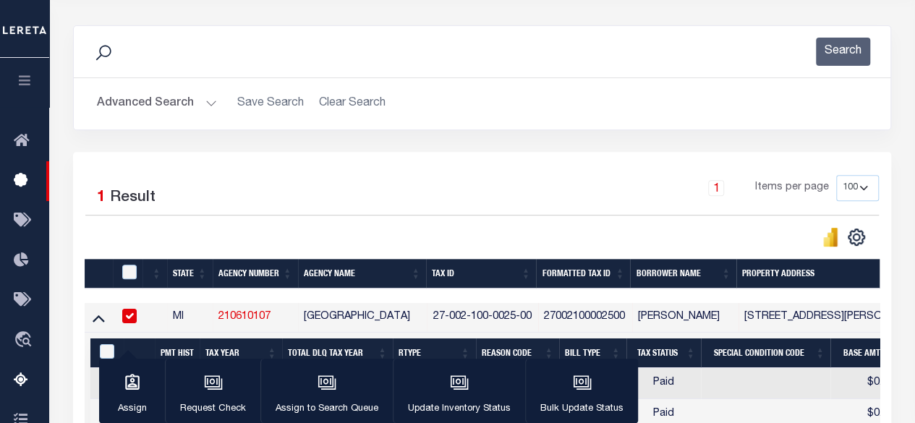
scroll to position [289, 0]
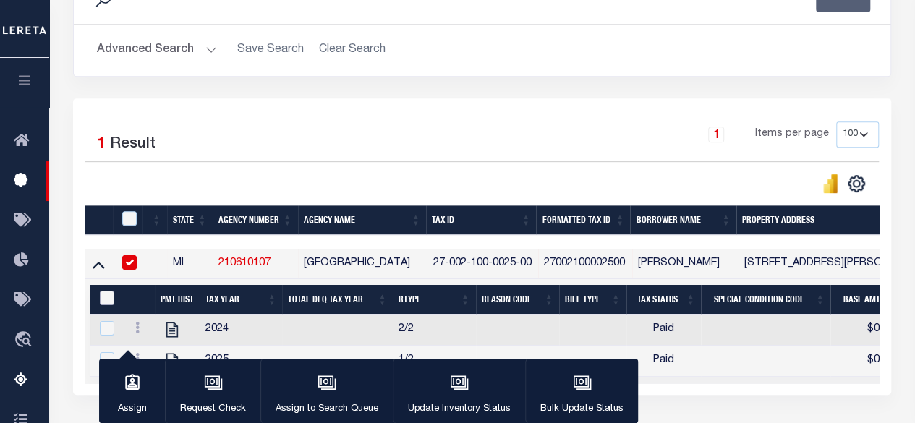
click at [109, 295] on input "&nbsp;" at bounding box center [107, 298] width 14 height 14
checkbox input "true"
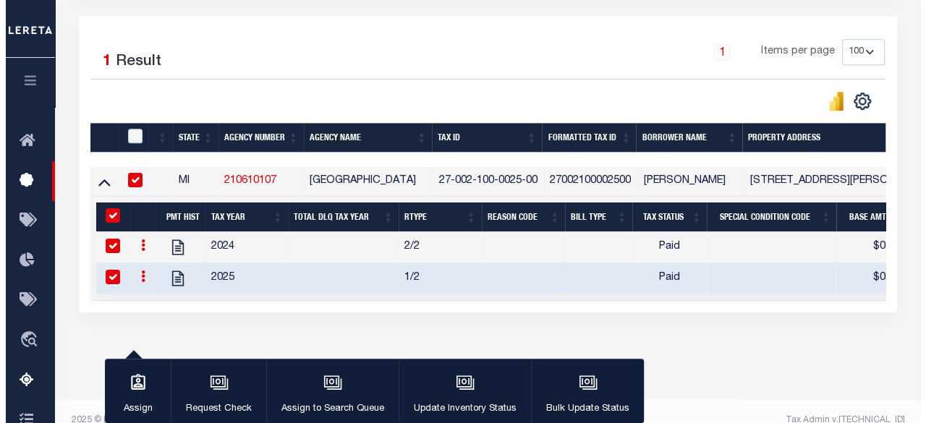
scroll to position [401, 0]
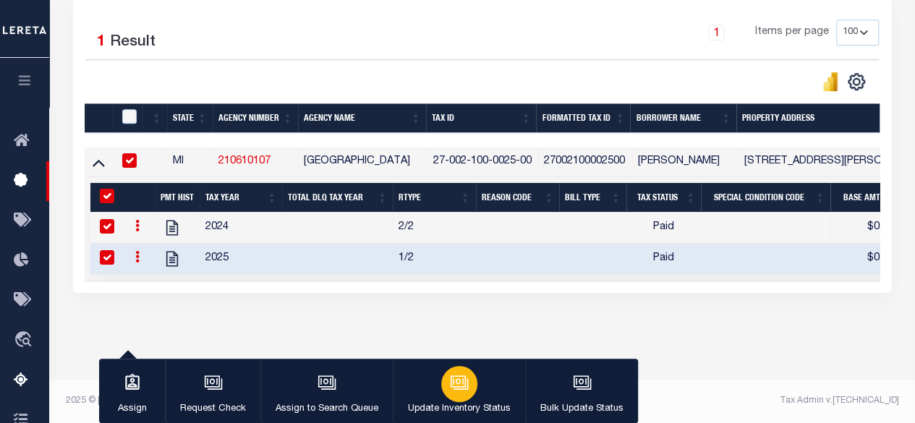
click at [460, 390] on icon "button" at bounding box center [459, 382] width 19 height 19
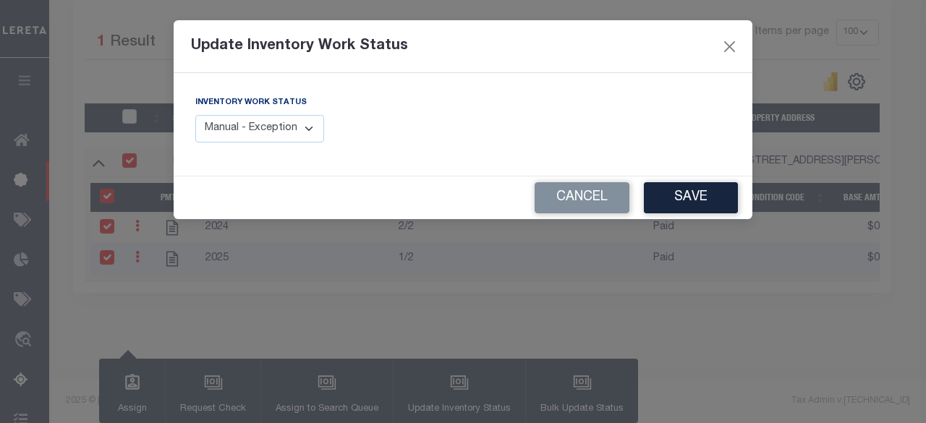
click at [301, 137] on select "Manual - Exception Pended - Awaiting Search Late Add Exception Completed" at bounding box center [259, 129] width 129 height 28
select select "4"
click at [195, 115] on select "Manual - Exception Pended - Awaiting Search Late Add Exception Completed" at bounding box center [259, 129] width 129 height 28
click at [675, 195] on button "Save" at bounding box center [691, 197] width 94 height 31
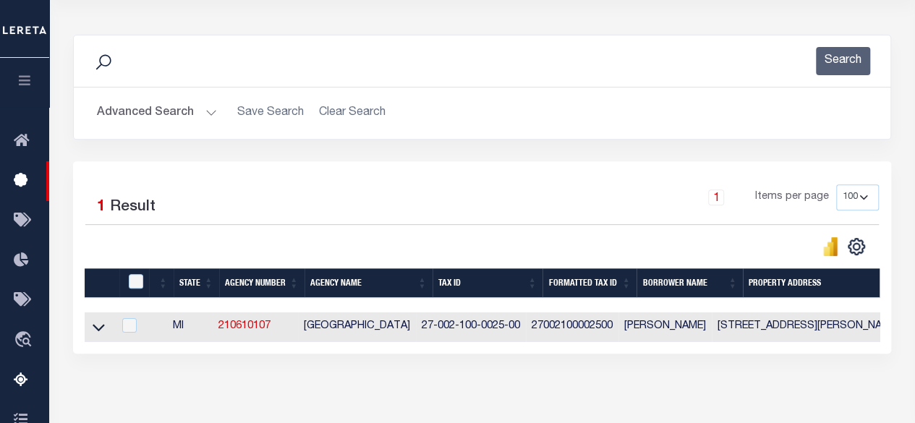
scroll to position [213, 0]
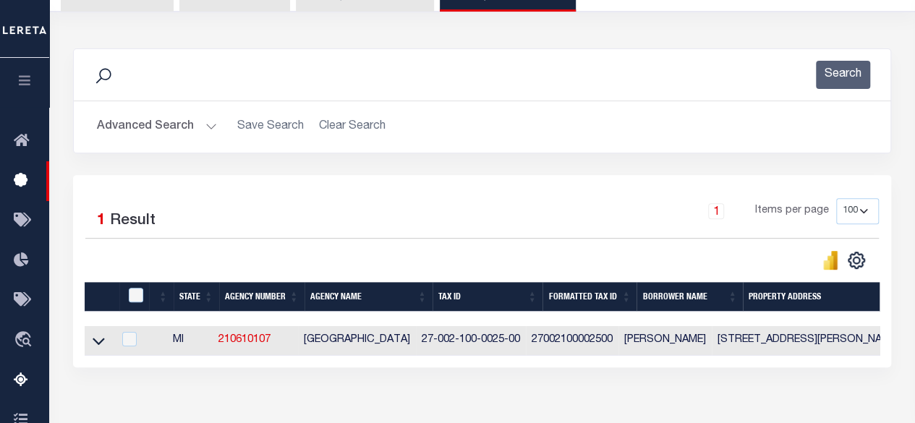
click at [182, 137] on button "Advanced Search" at bounding box center [157, 127] width 120 height 28
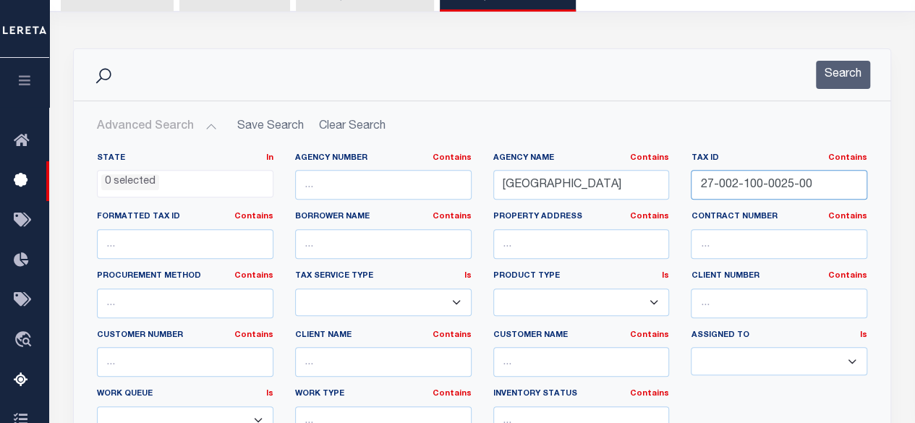
drag, startPoint x: 822, startPoint y: 190, endPoint x: 495, endPoint y: 209, distance: 326.7
click at [495, 209] on div "State In In AK AL AR AZ CA CO CT DC DE FL GA GU HI IA ID IL IN KS KY LA MA MD M…" at bounding box center [482, 300] width 792 height 295
paste input "13-300-0011"
type input "27-013-300-0011-00"
click at [842, 72] on button "Search" at bounding box center [843, 75] width 54 height 28
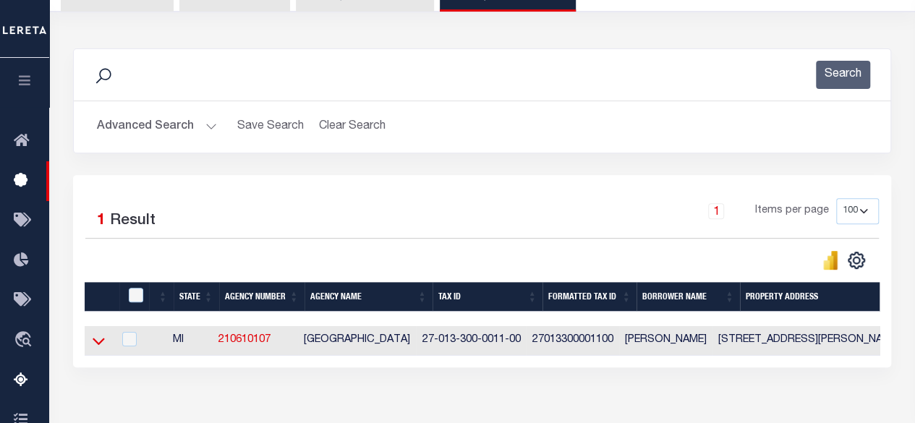
click at [94, 341] on icon at bounding box center [99, 340] width 12 height 15
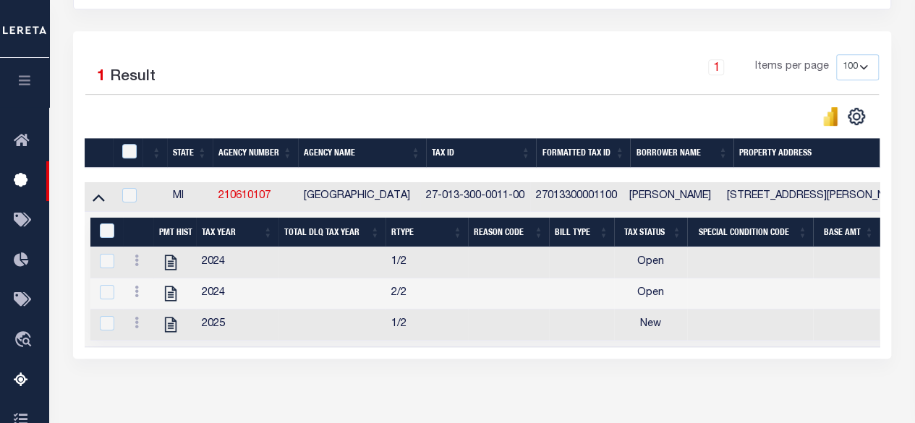
scroll to position [357, 0]
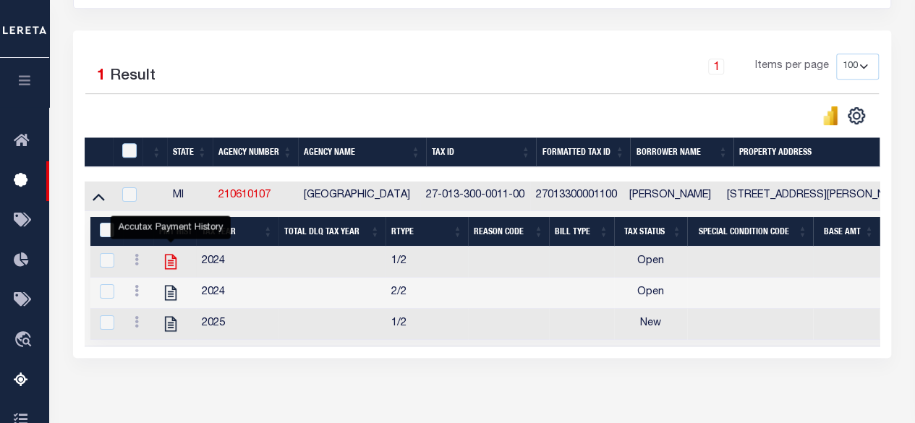
click at [171, 265] on icon "" at bounding box center [171, 262] width 12 height 15
checkbox input "false"
checkbox input "true"
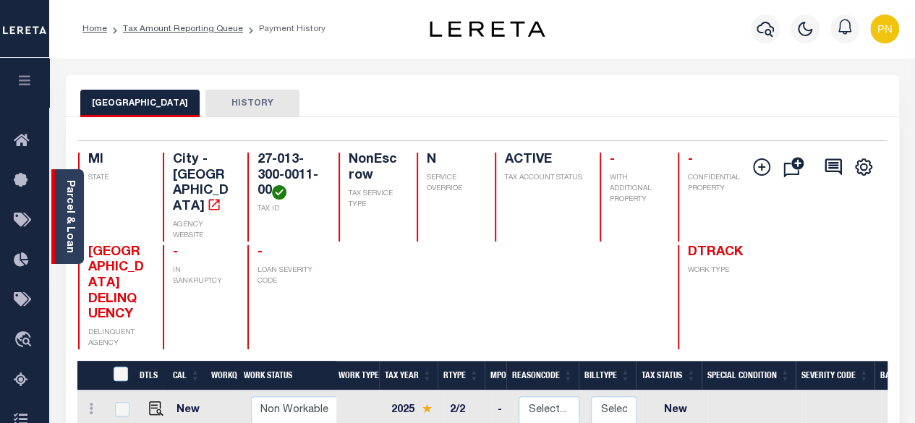
click at [64, 213] on link "Parcel & Loan" at bounding box center [69, 216] width 10 height 73
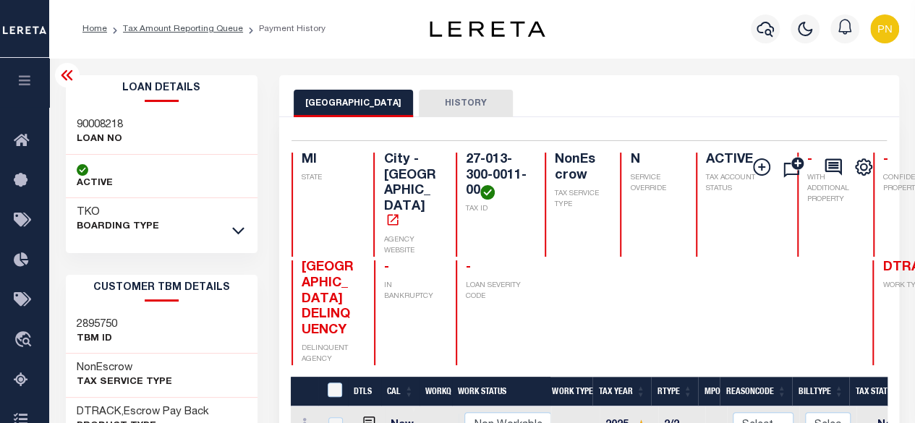
click at [71, 80] on icon at bounding box center [67, 75] width 12 height 10
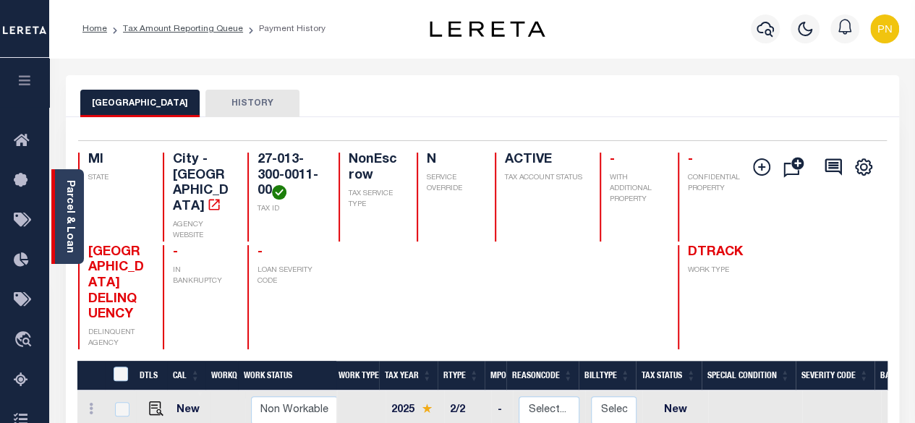
click at [70, 201] on link "Parcel & Loan" at bounding box center [69, 216] width 10 height 73
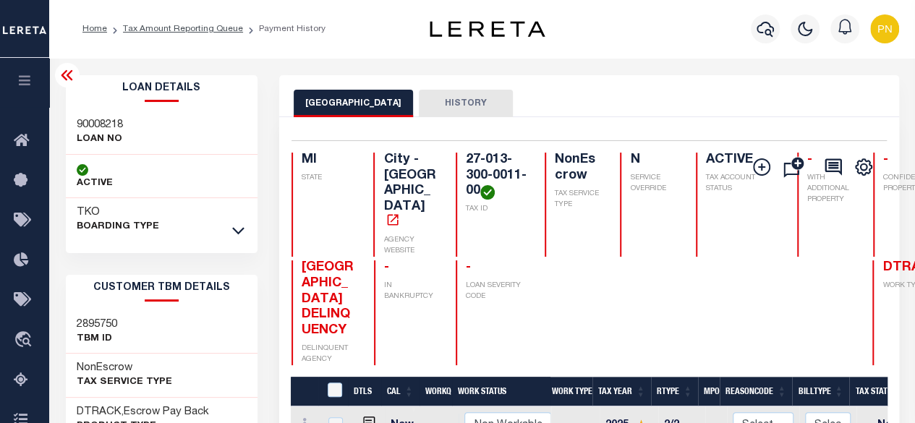
click at [234, 229] on icon at bounding box center [238, 231] width 12 height 7
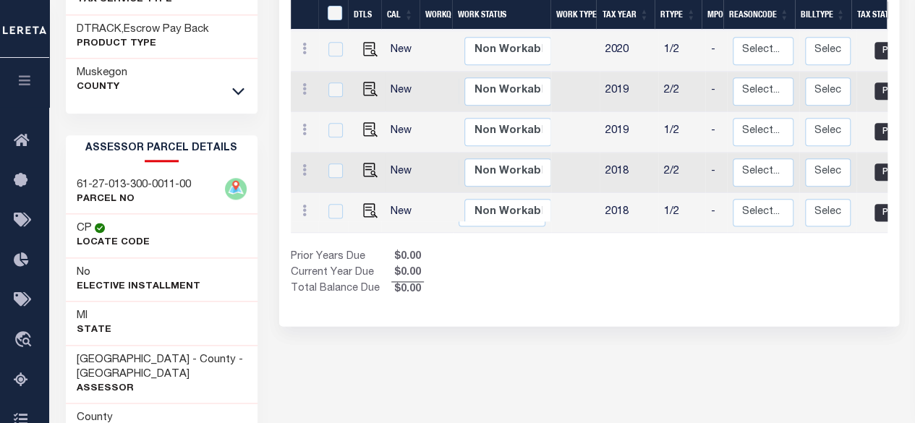
scroll to position [868, 0]
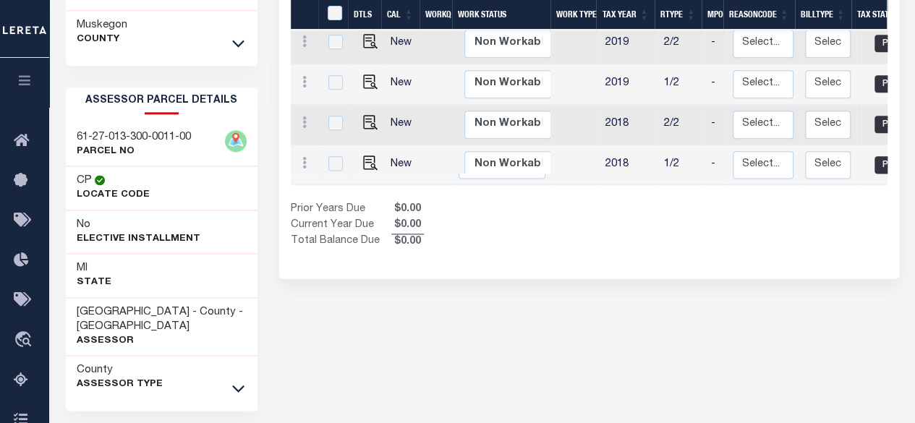
drag, startPoint x: 231, startPoint y: 383, endPoint x: 233, endPoint y: 370, distance: 13.2
click at [231, 383] on link at bounding box center [238, 388] width 17 height 10
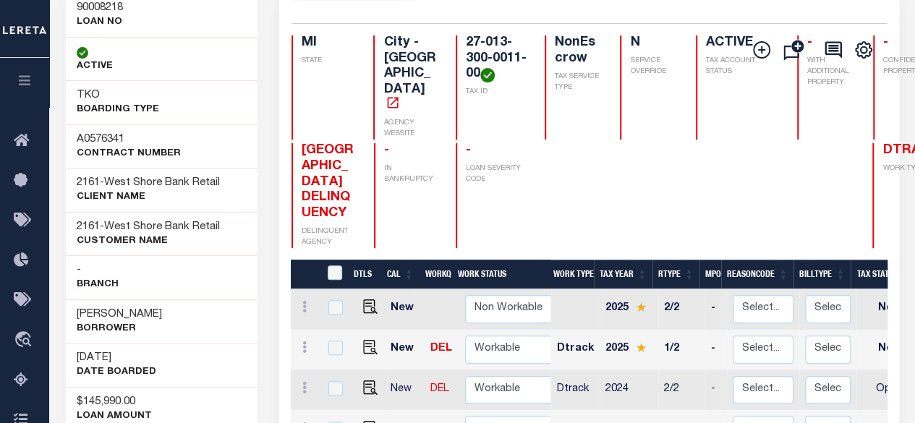
scroll to position [0, 0]
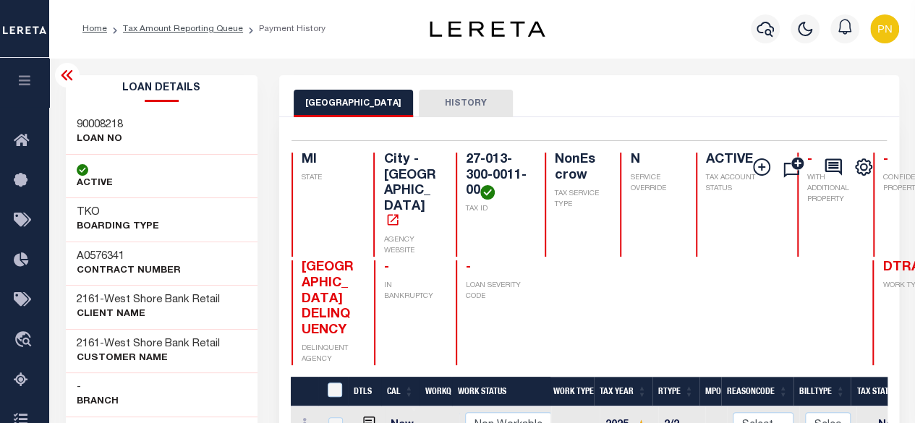
click at [69, 80] on icon at bounding box center [67, 75] width 12 height 10
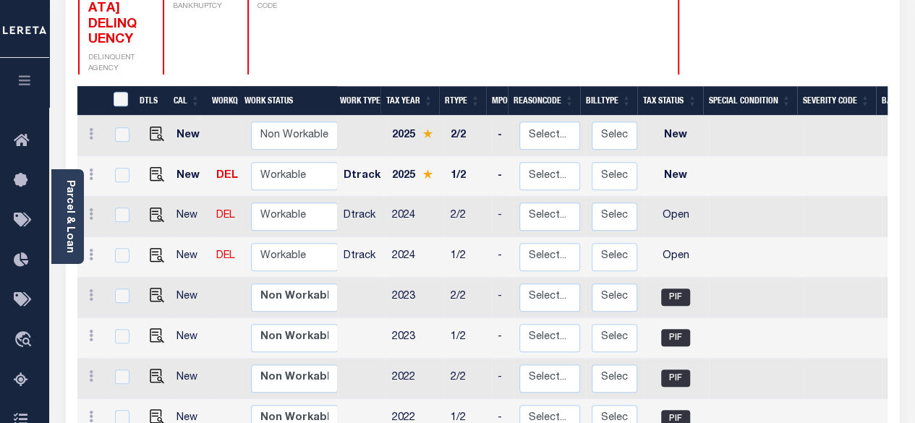
scroll to position [289, 0]
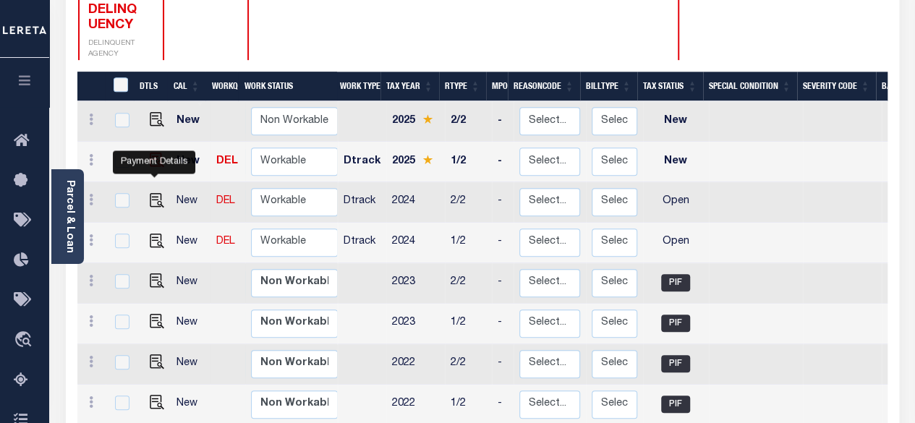
click at [152, 153] on img "" at bounding box center [157, 160] width 14 height 14
checkbox input "true"
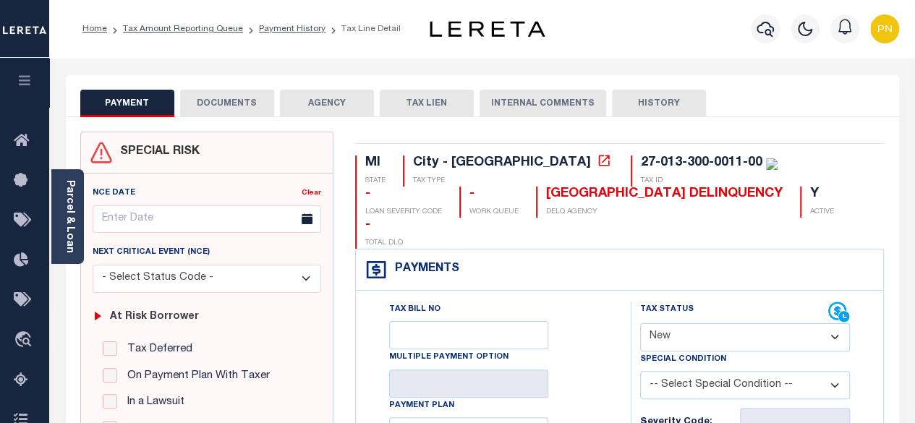
click at [774, 323] on select "- Select Status Code - Open Due/Unpaid Paid Incomplete No Tax Due Internal Refu…" at bounding box center [745, 337] width 210 height 28
select select "PYD"
click at [640, 323] on select "- Select Status Code - Open Due/Unpaid Paid Incomplete No Tax Due Internal Refu…" at bounding box center [745, 337] width 210 height 28
type input "[DATE]"
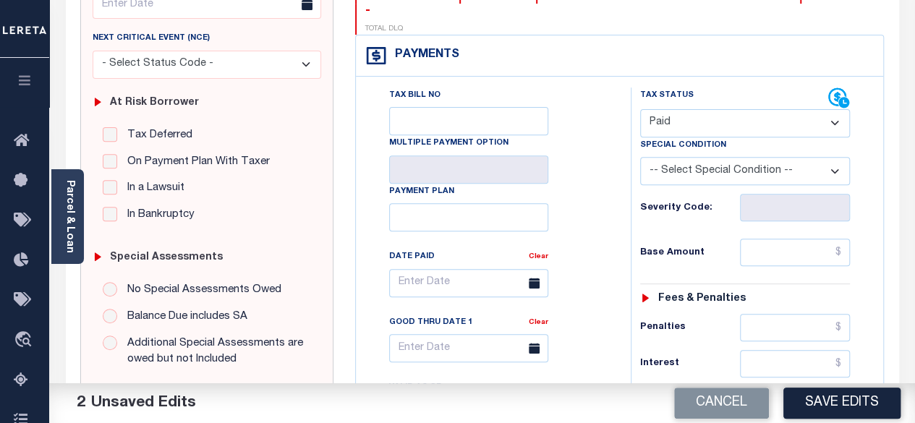
scroll to position [217, 0]
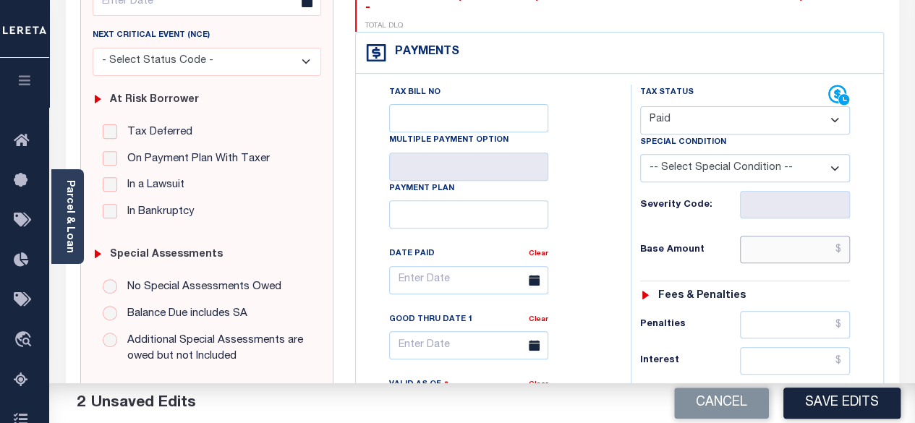
click at [844, 236] on input "text" at bounding box center [795, 249] width 110 height 27
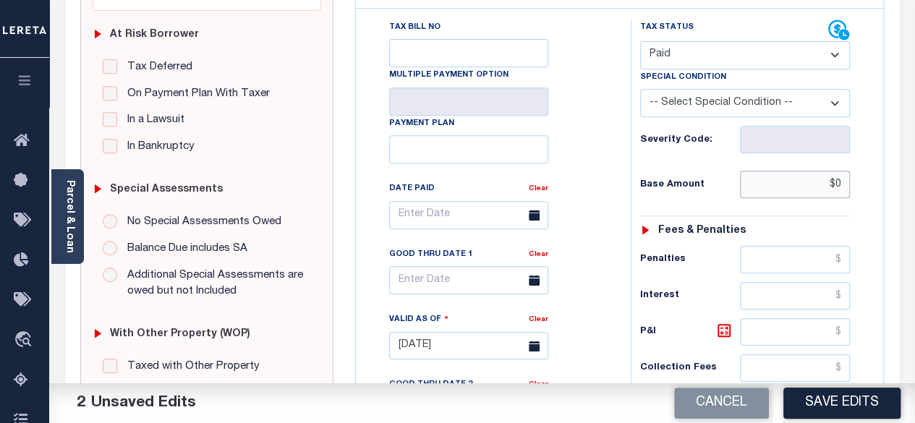
scroll to position [434, 0]
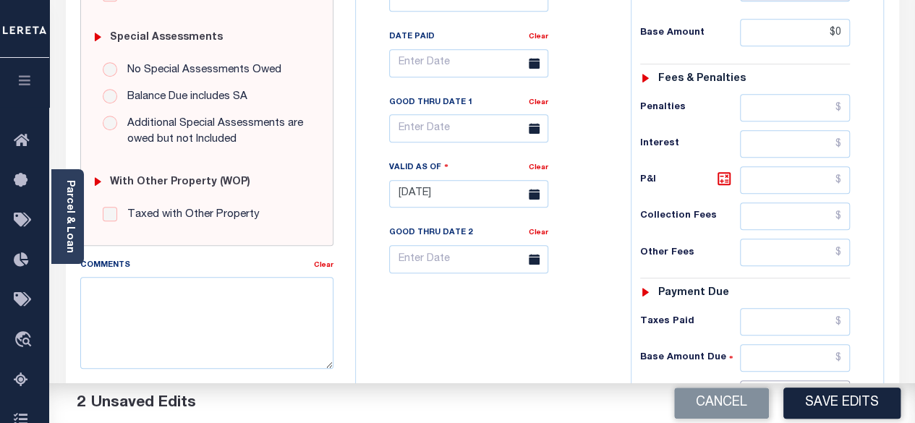
type input "$0.00"
click at [843, 380] on input "text" at bounding box center [795, 393] width 110 height 27
type input "$0.00"
click at [730, 172] on icon at bounding box center [723, 178] width 13 height 13
type input "$0.00"
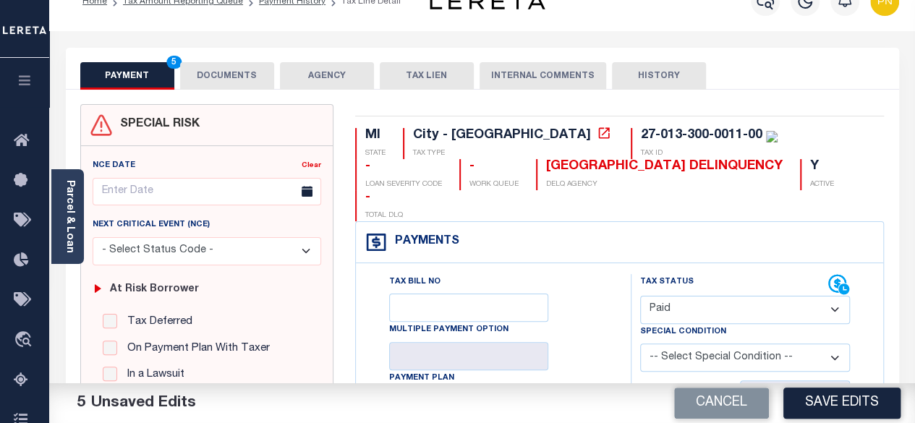
scroll to position [0, 0]
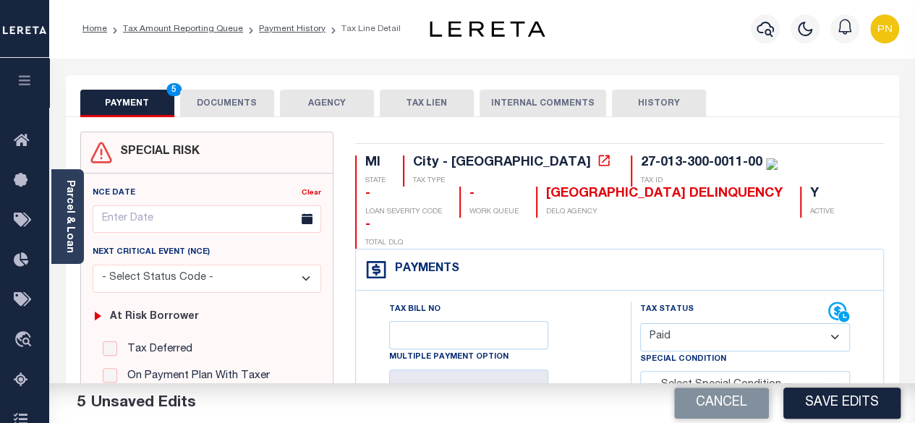
click at [224, 106] on button "DOCUMENTS" at bounding box center [227, 103] width 94 height 27
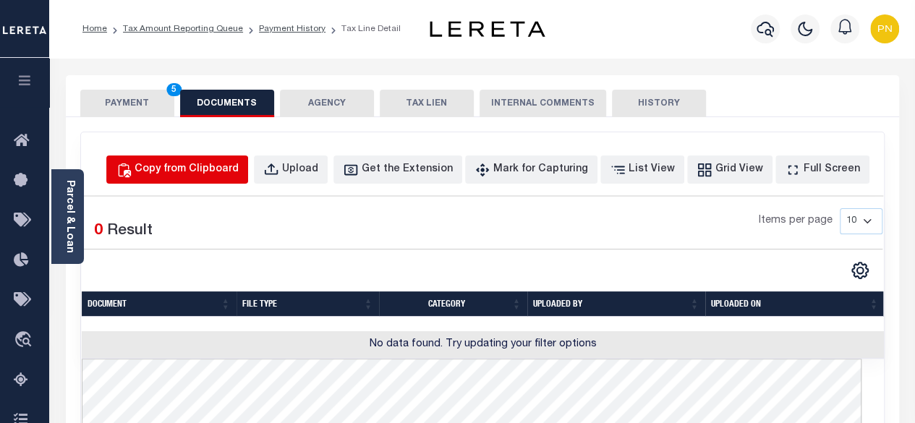
click at [203, 182] on button "Copy from Clipboard" at bounding box center [177, 169] width 142 height 28
select select "POP"
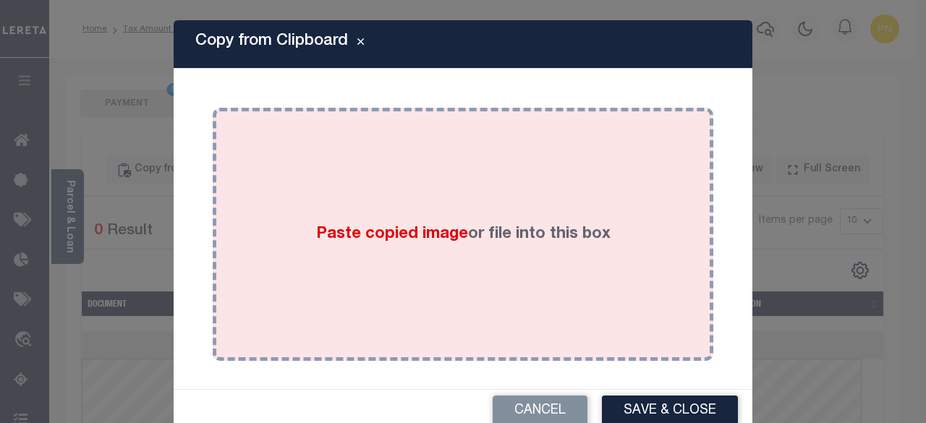
click at [364, 179] on div "Paste copied image or file into this box" at bounding box center [462, 234] width 479 height 231
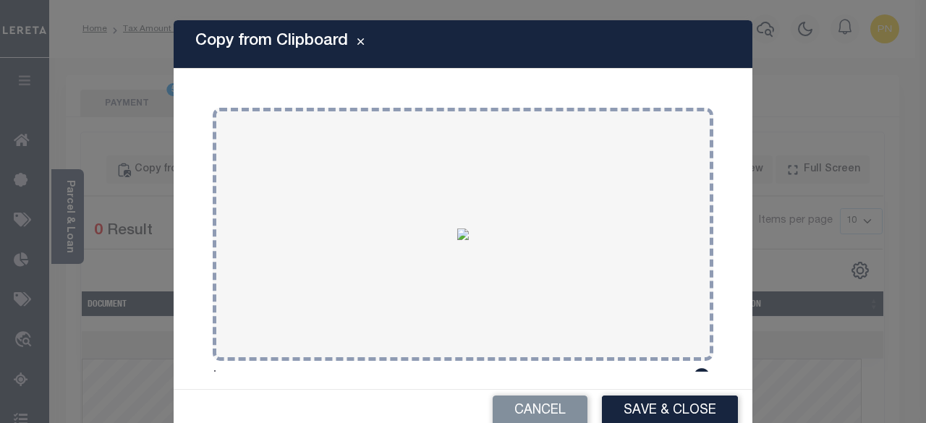
click at [629, 401] on button "Save & Close" at bounding box center [670, 411] width 136 height 31
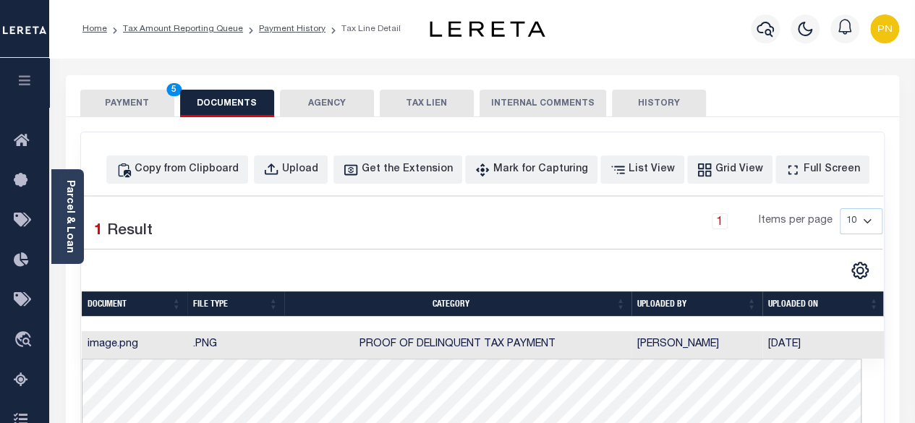
click at [118, 99] on button "PAYMENT 5" at bounding box center [127, 103] width 94 height 27
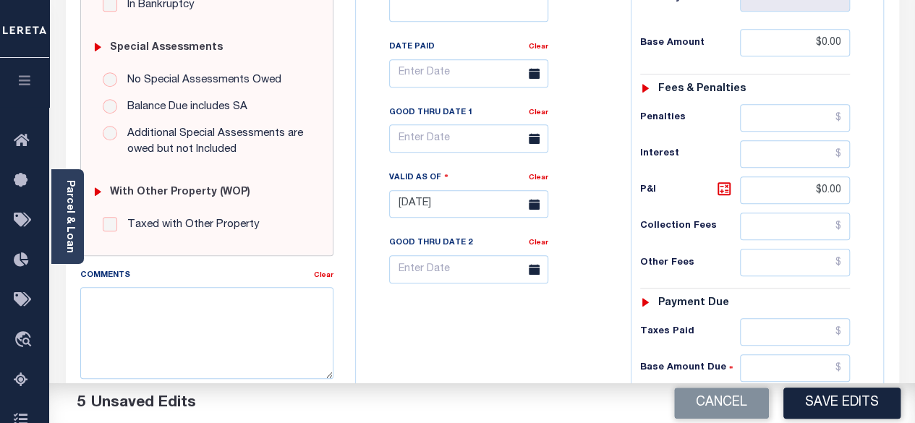
scroll to position [434, 0]
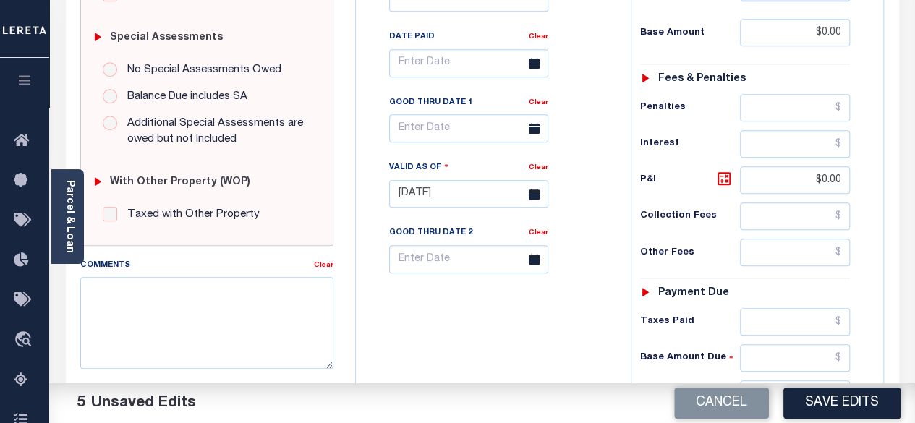
click at [823, 403] on button "Save Edits" at bounding box center [841, 403] width 117 height 31
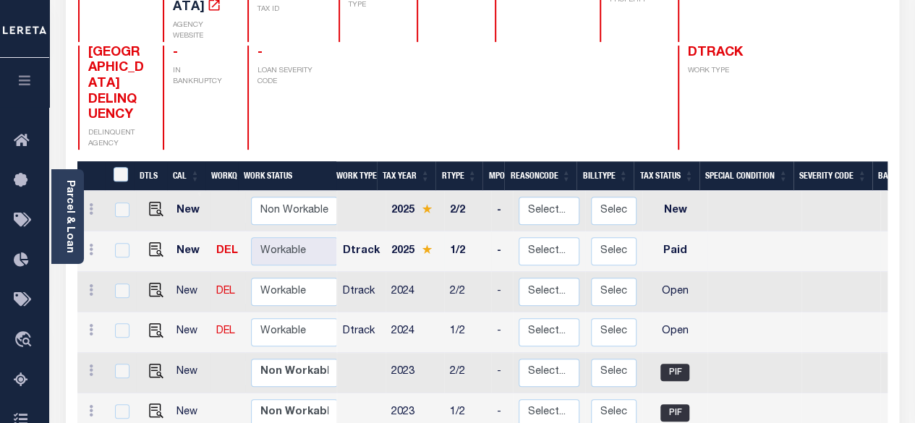
scroll to position [217, 0]
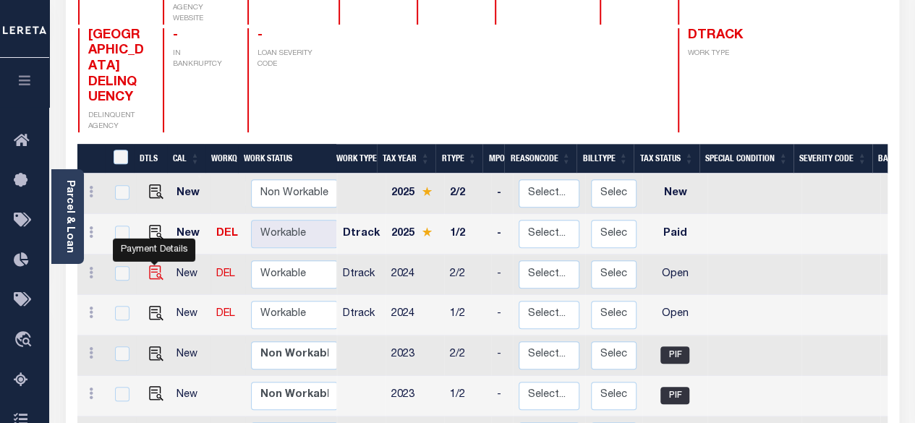
click at [155, 265] on img "" at bounding box center [156, 272] width 14 height 14
checkbox input "true"
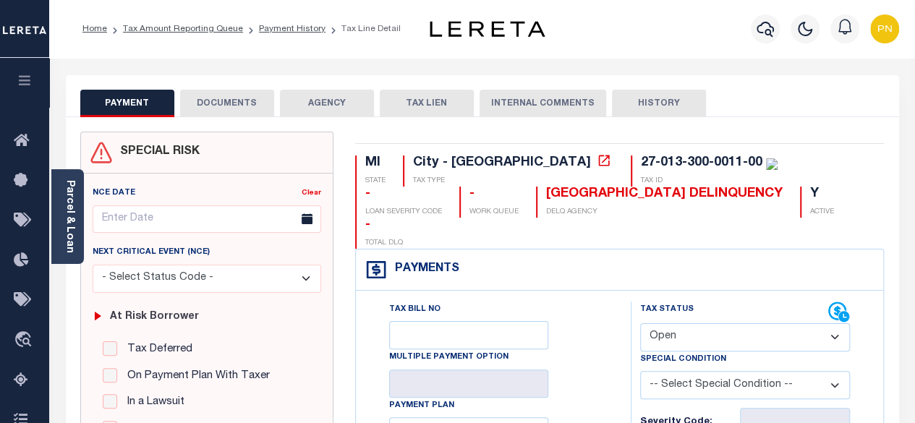
click at [687, 323] on select "- Select Status Code - Open Due/Unpaid Paid Incomplete No Tax Due Internal Refu…" at bounding box center [745, 337] width 210 height 28
select select "PYD"
click at [640, 323] on select "- Select Status Code - Open Due/Unpaid Paid Incomplete No Tax Due Internal Refu…" at bounding box center [745, 337] width 210 height 28
type input "[DATE]"
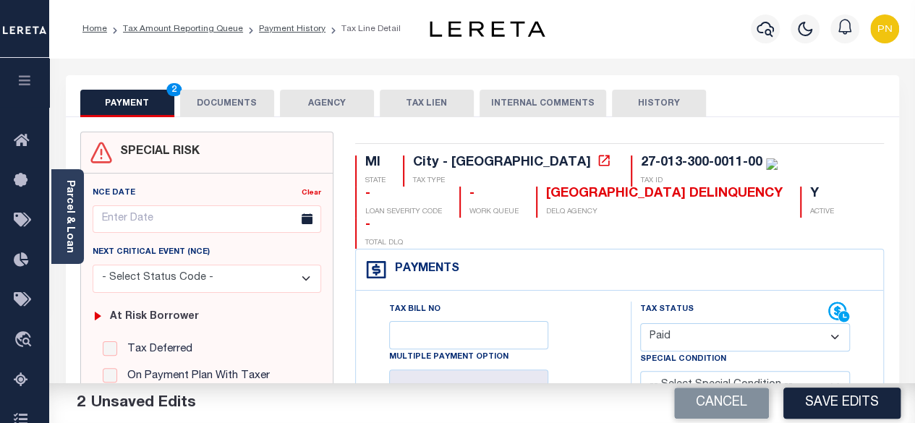
click at [234, 105] on button "DOCUMENTS" at bounding box center [227, 103] width 94 height 27
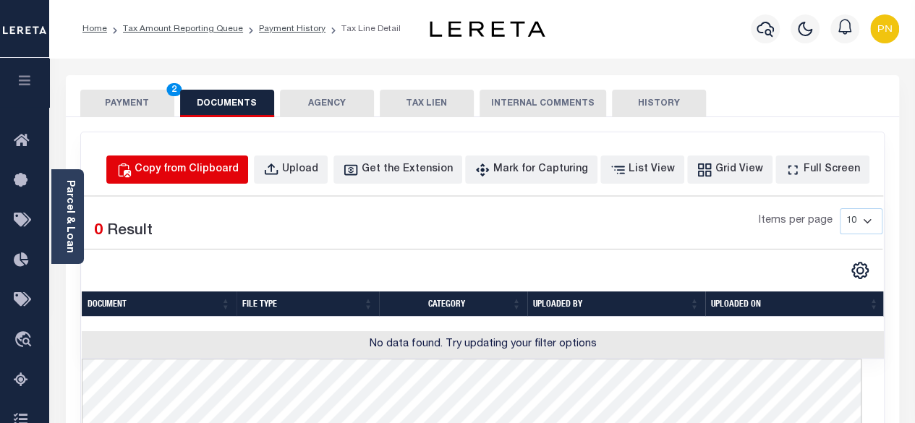
click at [202, 174] on div "Copy from Clipboard" at bounding box center [187, 170] width 104 height 16
select select "POP"
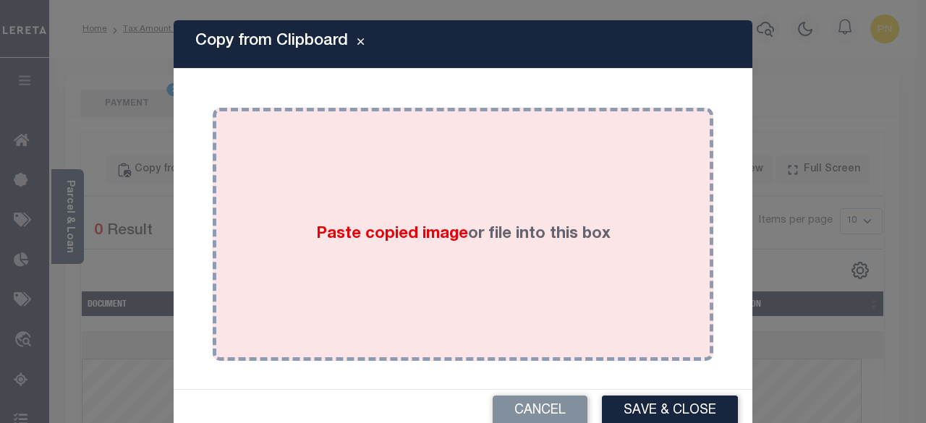
click at [416, 192] on div "Paste copied image or file into this box" at bounding box center [462, 234] width 479 height 231
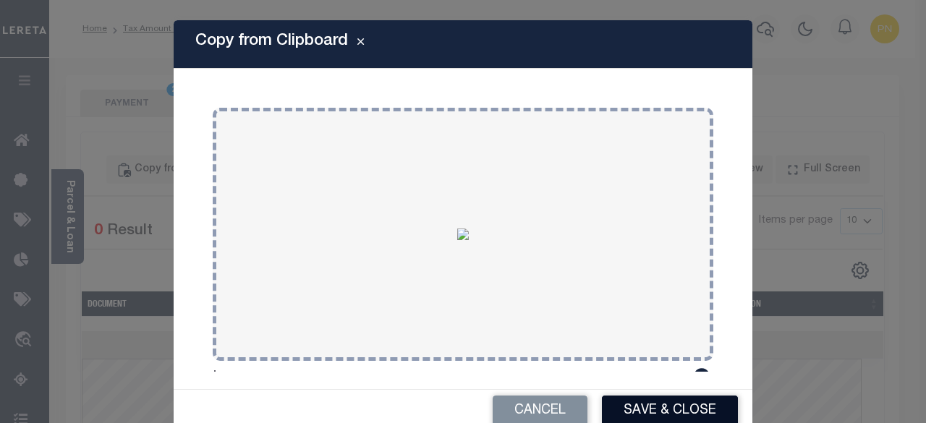
click at [683, 405] on button "Save & Close" at bounding box center [670, 411] width 136 height 31
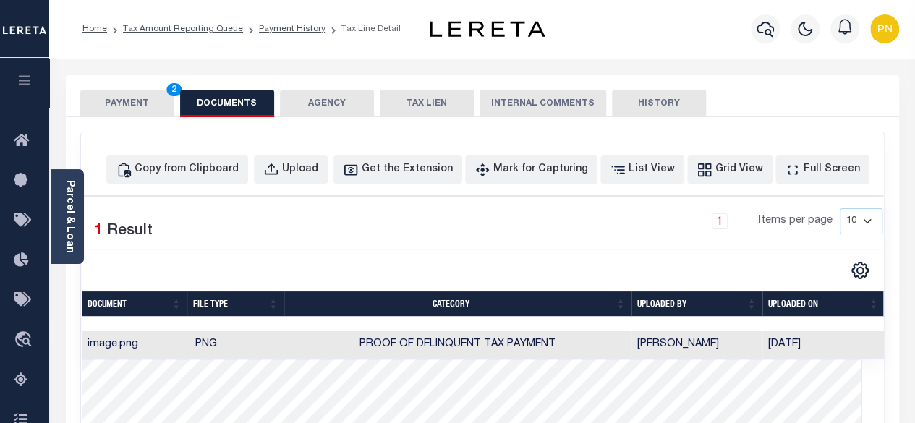
click at [106, 102] on button "PAYMENT 2" at bounding box center [127, 103] width 94 height 27
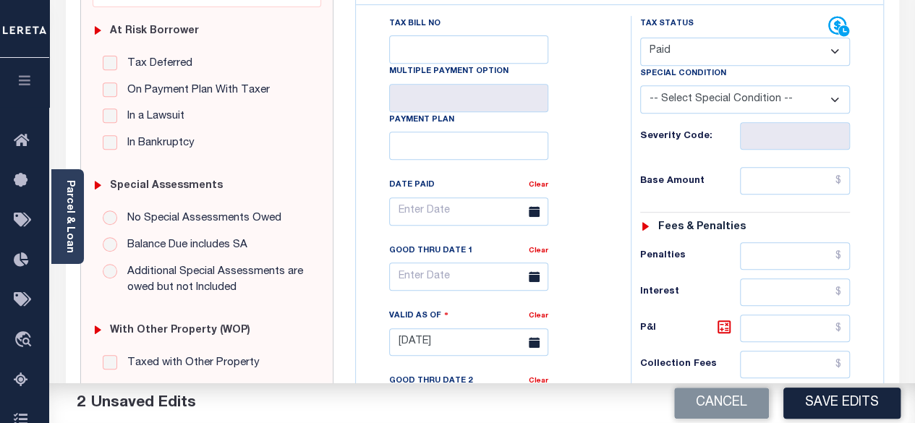
scroll to position [289, 0]
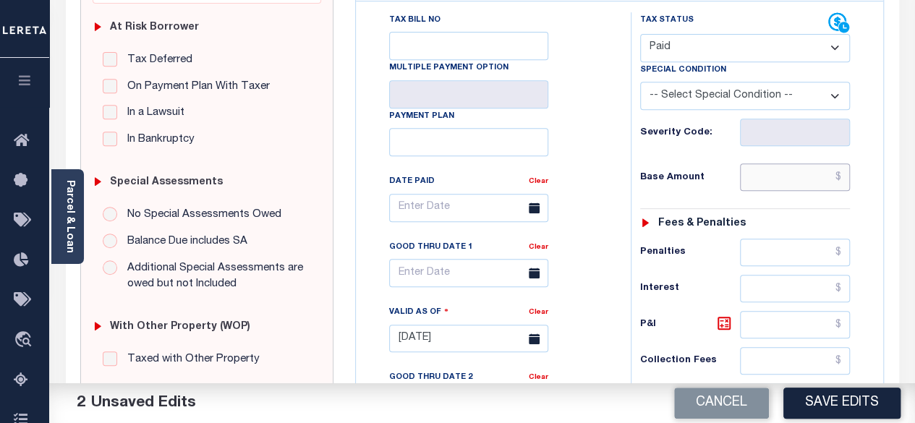
click at [840, 163] on input "text" at bounding box center [795, 176] width 110 height 27
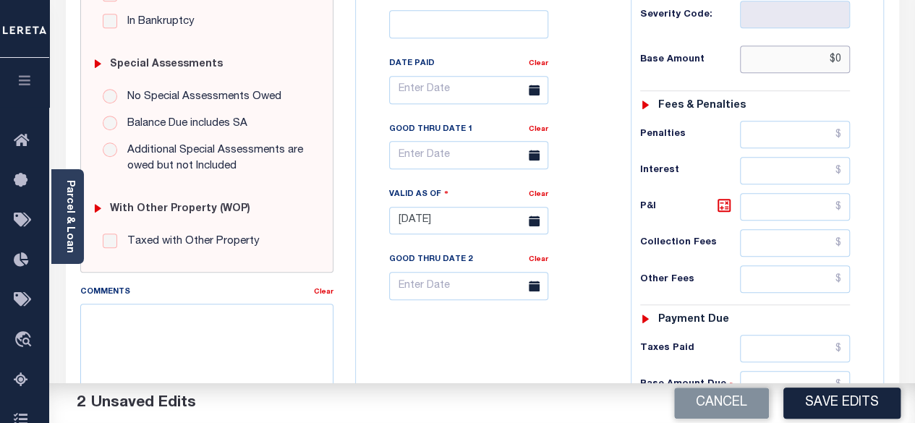
scroll to position [434, 0]
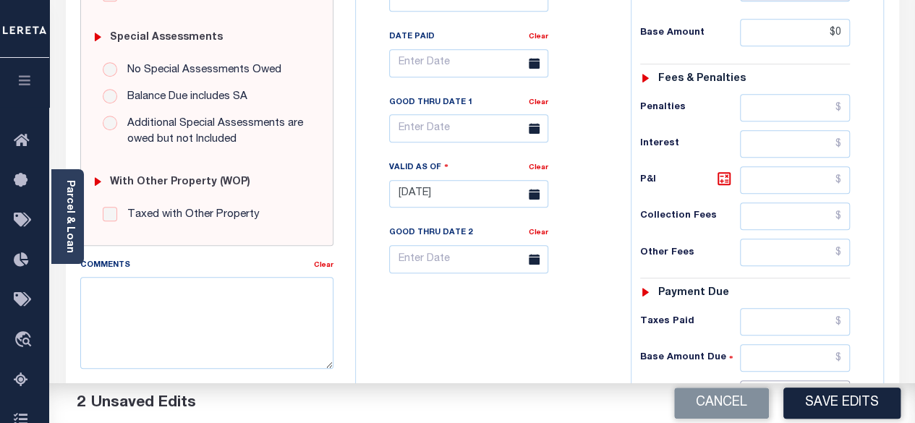
type input "$0.00"
drag, startPoint x: 847, startPoint y: 359, endPoint x: 814, endPoint y: 304, distance: 63.9
click at [847, 380] on input "text" at bounding box center [795, 393] width 110 height 27
type input "$0.00"
click at [716, 170] on icon at bounding box center [723, 178] width 17 height 17
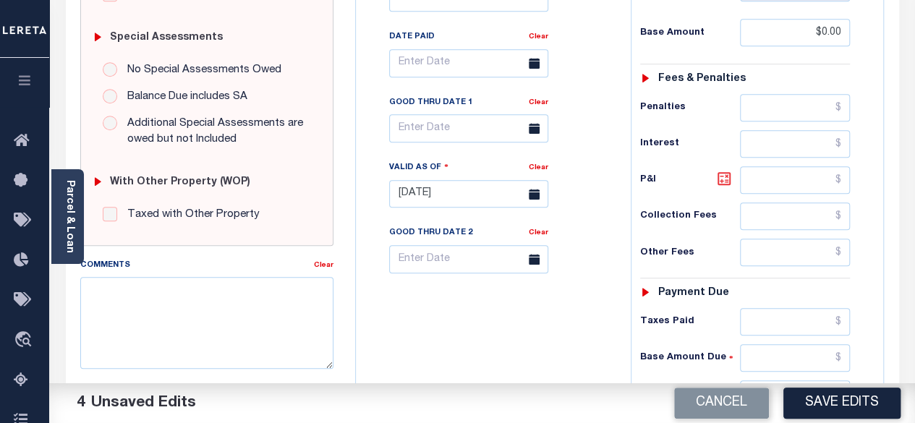
type input "$0.00"
click at [825, 394] on button "Save Edits" at bounding box center [841, 403] width 117 height 31
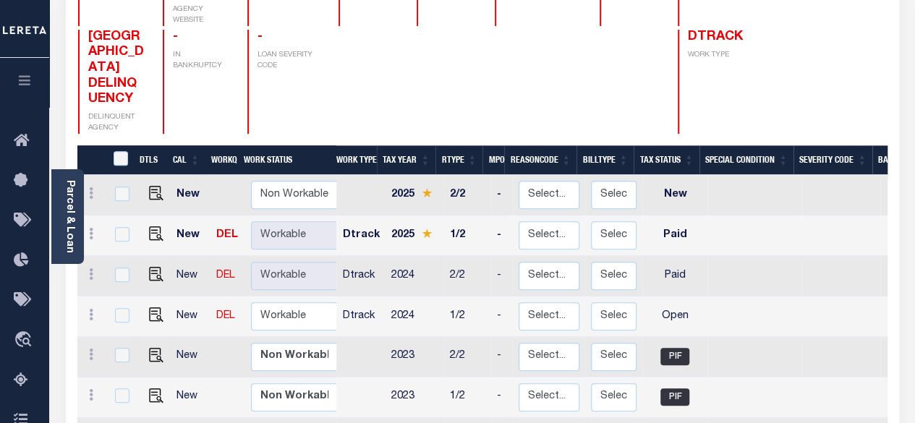
scroll to position [217, 0]
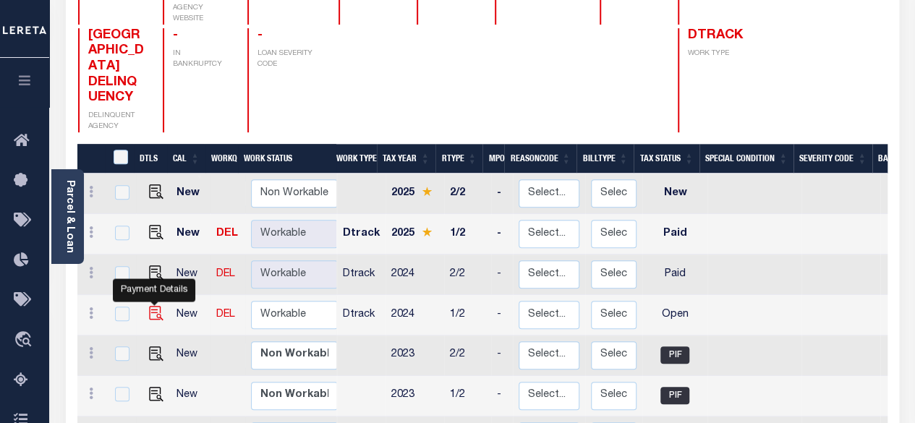
click at [154, 306] on img "" at bounding box center [156, 313] width 14 height 14
checkbox input "true"
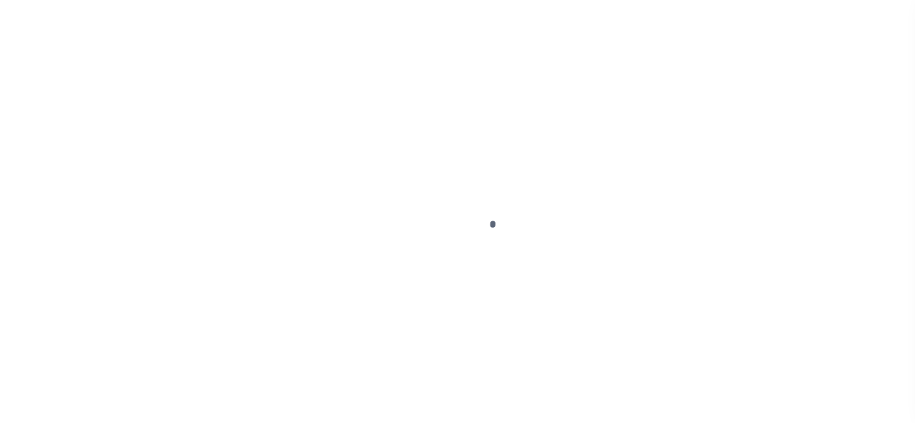
select select "OP2"
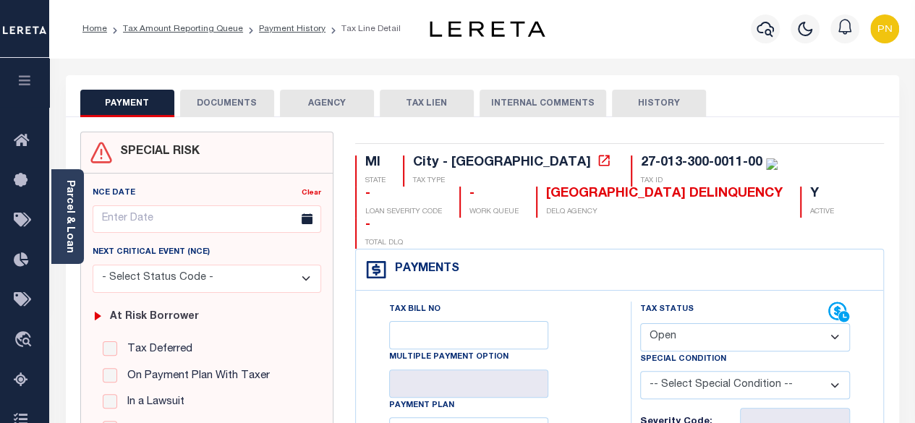
click at [242, 102] on button "DOCUMENTS" at bounding box center [227, 103] width 94 height 27
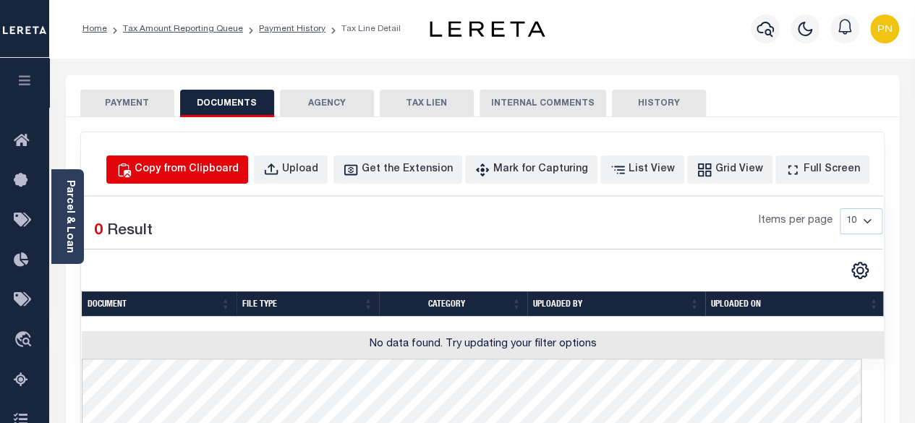
click at [223, 171] on div "Copy from Clipboard" at bounding box center [187, 170] width 104 height 16
select select "POP"
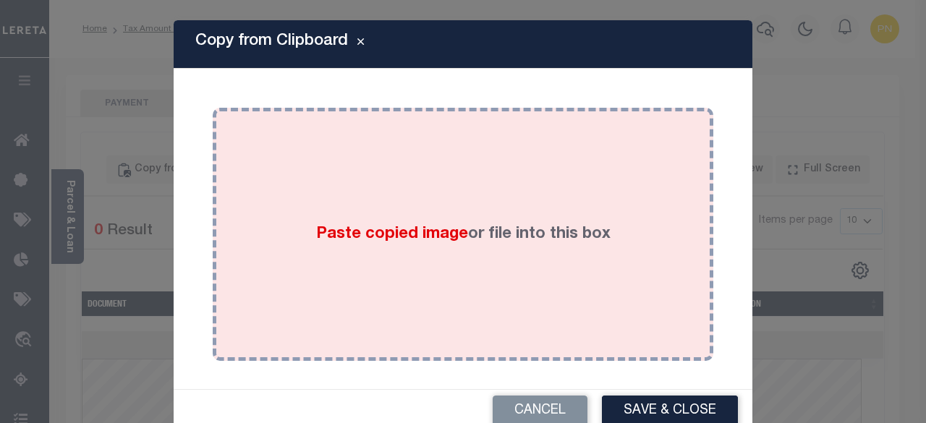
click at [414, 164] on div "Paste copied image or file into this box" at bounding box center [462, 234] width 479 height 231
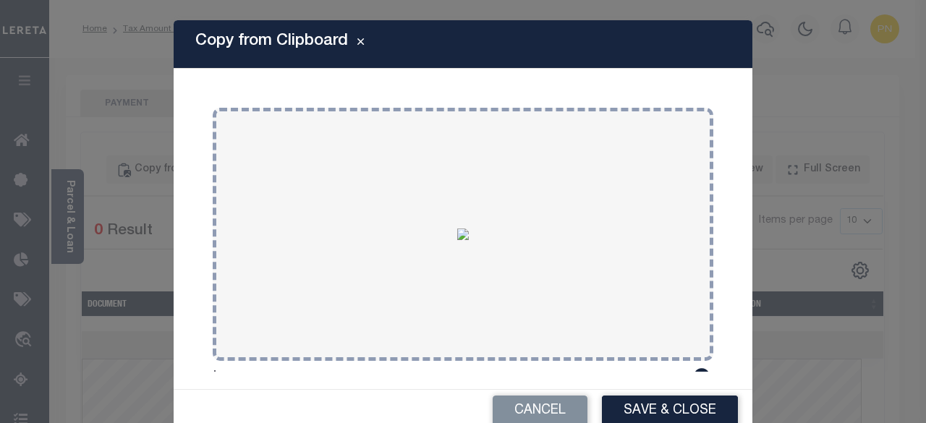
click at [647, 410] on button "Save & Close" at bounding box center [670, 411] width 136 height 31
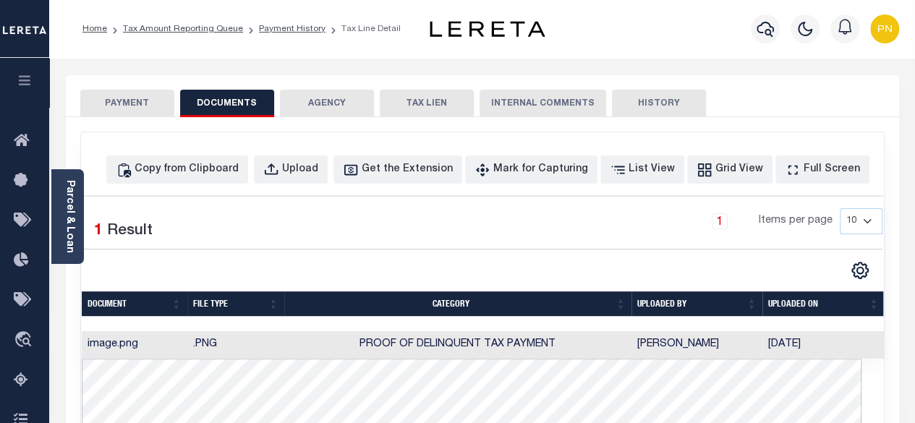
click at [125, 102] on button "PAYMENT" at bounding box center [127, 103] width 94 height 27
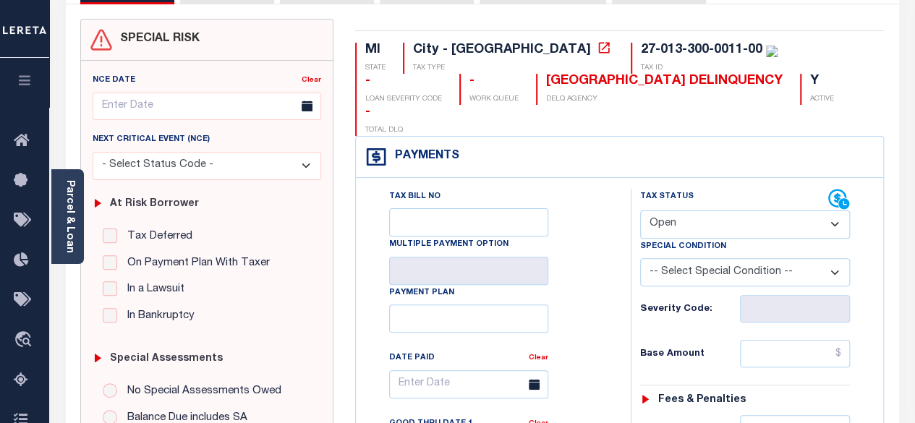
scroll to position [217, 0]
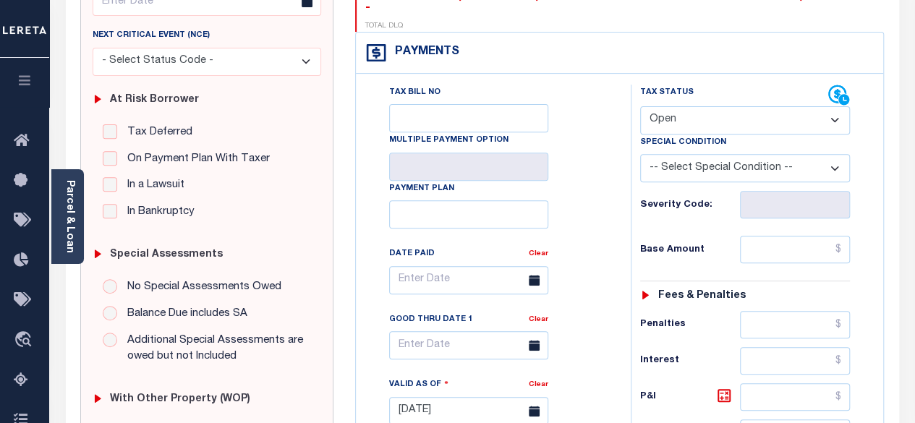
click at [717, 106] on select "- Select Status Code - Open Due/Unpaid Paid Incomplete No Tax Due Internal Refu…" at bounding box center [745, 120] width 210 height 28
select select "PYD"
click at [640, 106] on select "- Select Status Code - Open Due/Unpaid Paid Incomplete No Tax Due Internal Refu…" at bounding box center [745, 120] width 210 height 28
type input "[DATE]"
